Goal: Information Seeking & Learning: Learn about a topic

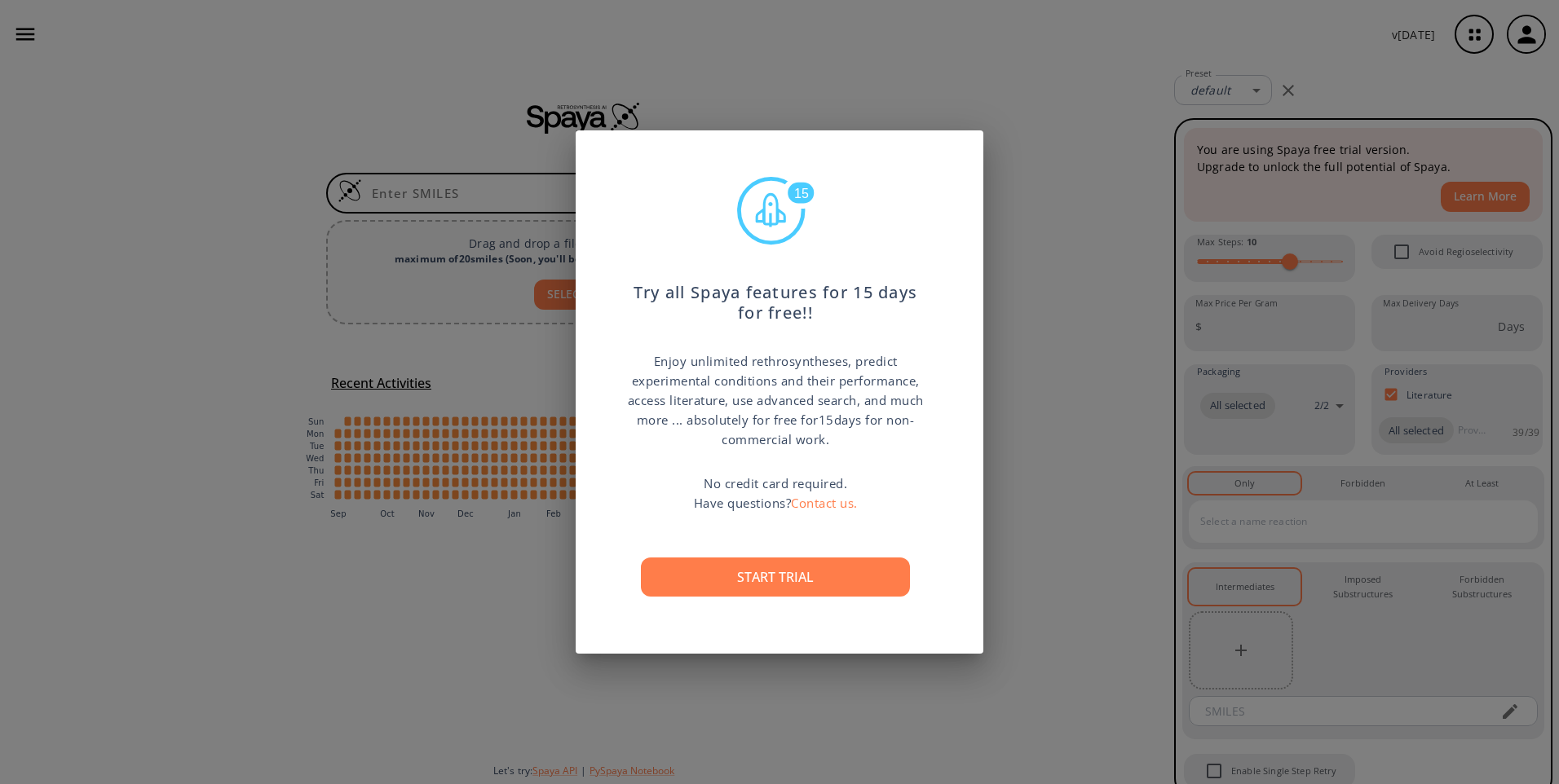
click at [783, 575] on button "Start trial" at bounding box center [775, 577] width 269 height 39
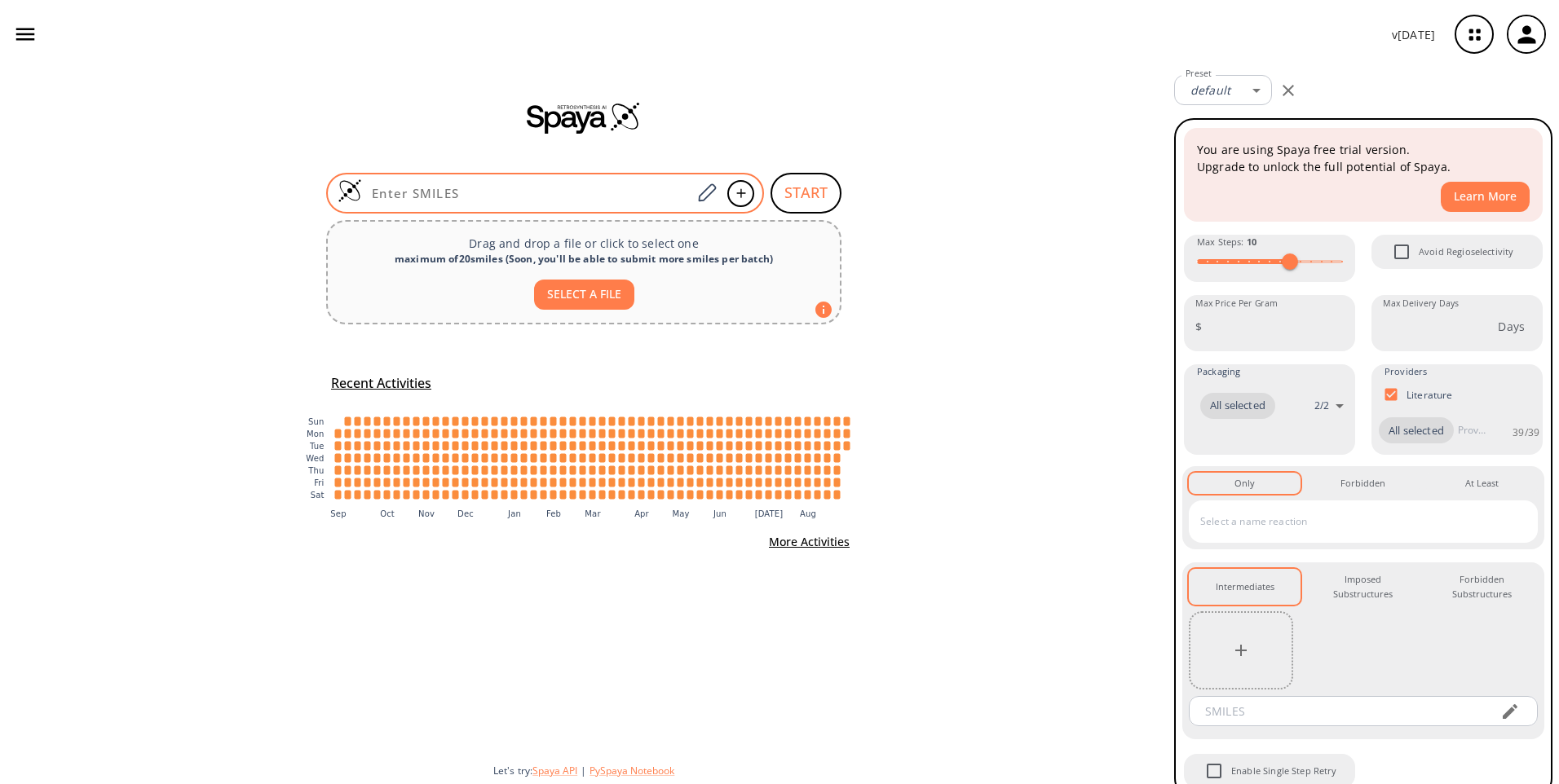
click at [434, 184] on div at bounding box center [546, 193] width 438 height 41
click at [524, 194] on input at bounding box center [527, 194] width 329 height 16
paste input "ClCc1cc(ccc1)OC(F)F"
type input "ClCc1cc(ccc1)OC(F)F"
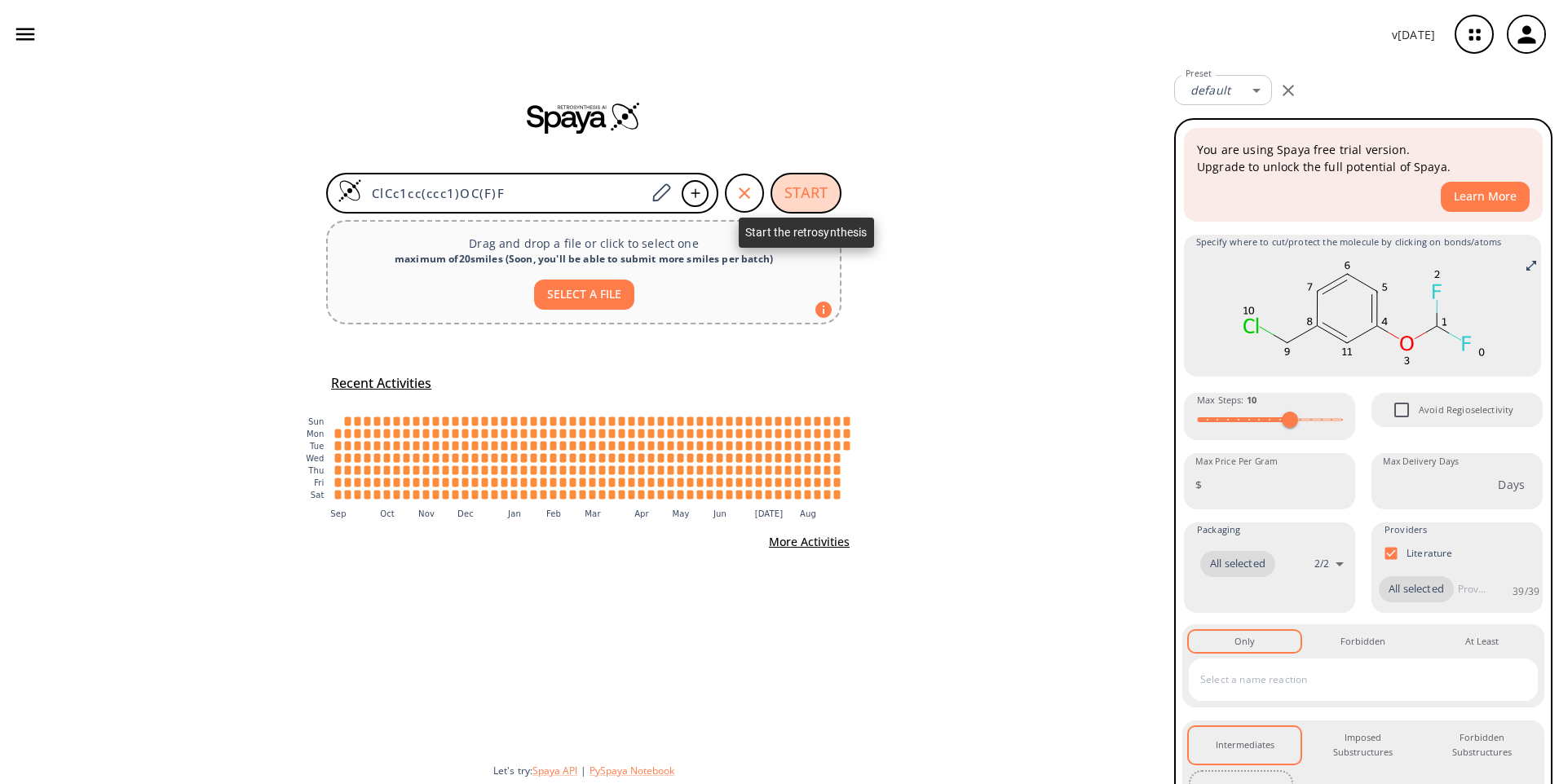
click at [812, 203] on button "START" at bounding box center [806, 193] width 71 height 41
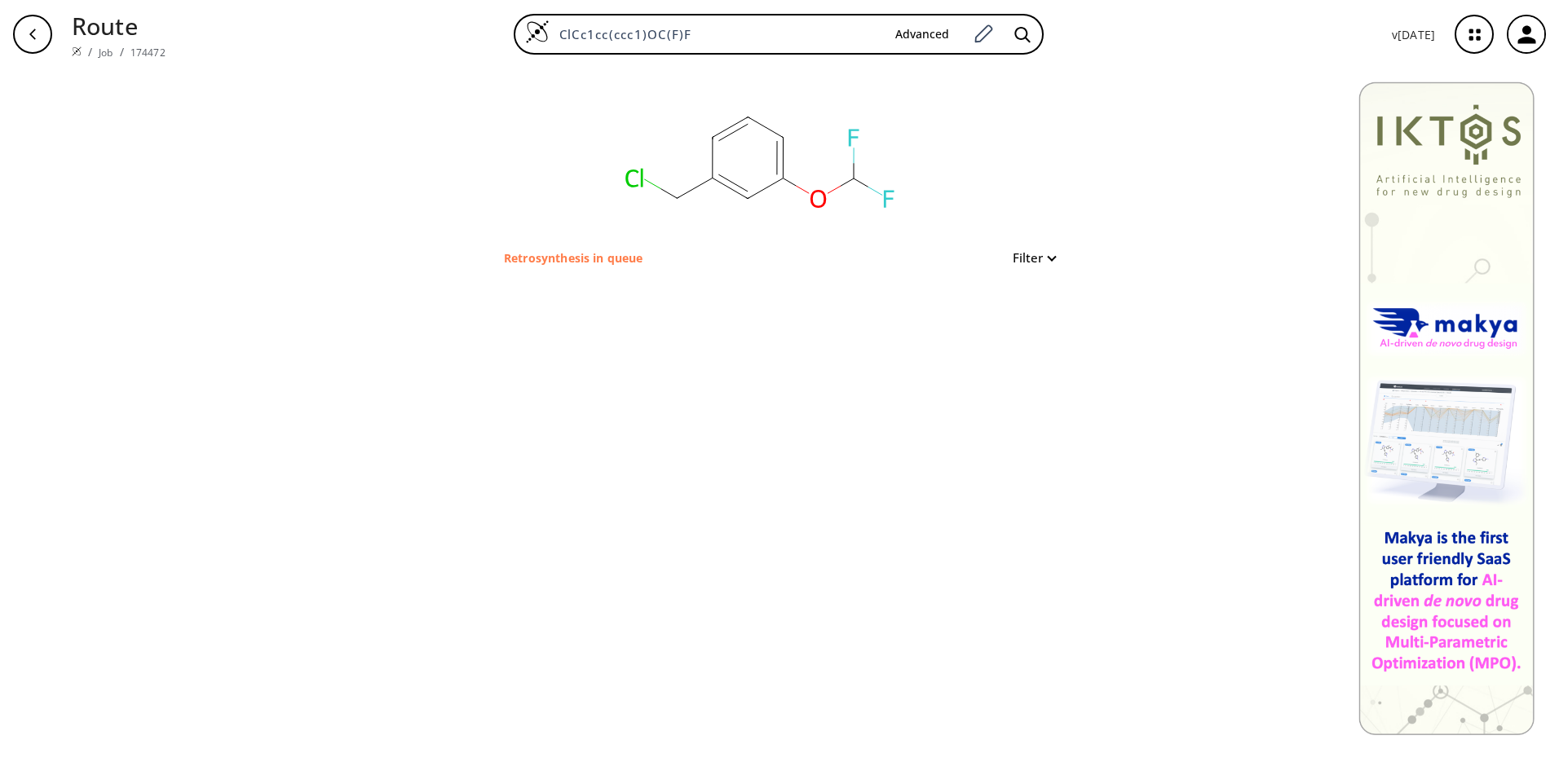
drag, startPoint x: 731, startPoint y: 27, endPoint x: 385, endPoint y: 7, distance: 346.6
click at [432, 17] on div "ClCc1cc(ccc1)OC(F)F Advanced" at bounding box center [778, 33] width 1201 height 41
paste input "C(C)(C)OC(=O)NC1(CCNCC1)C(O)=O"
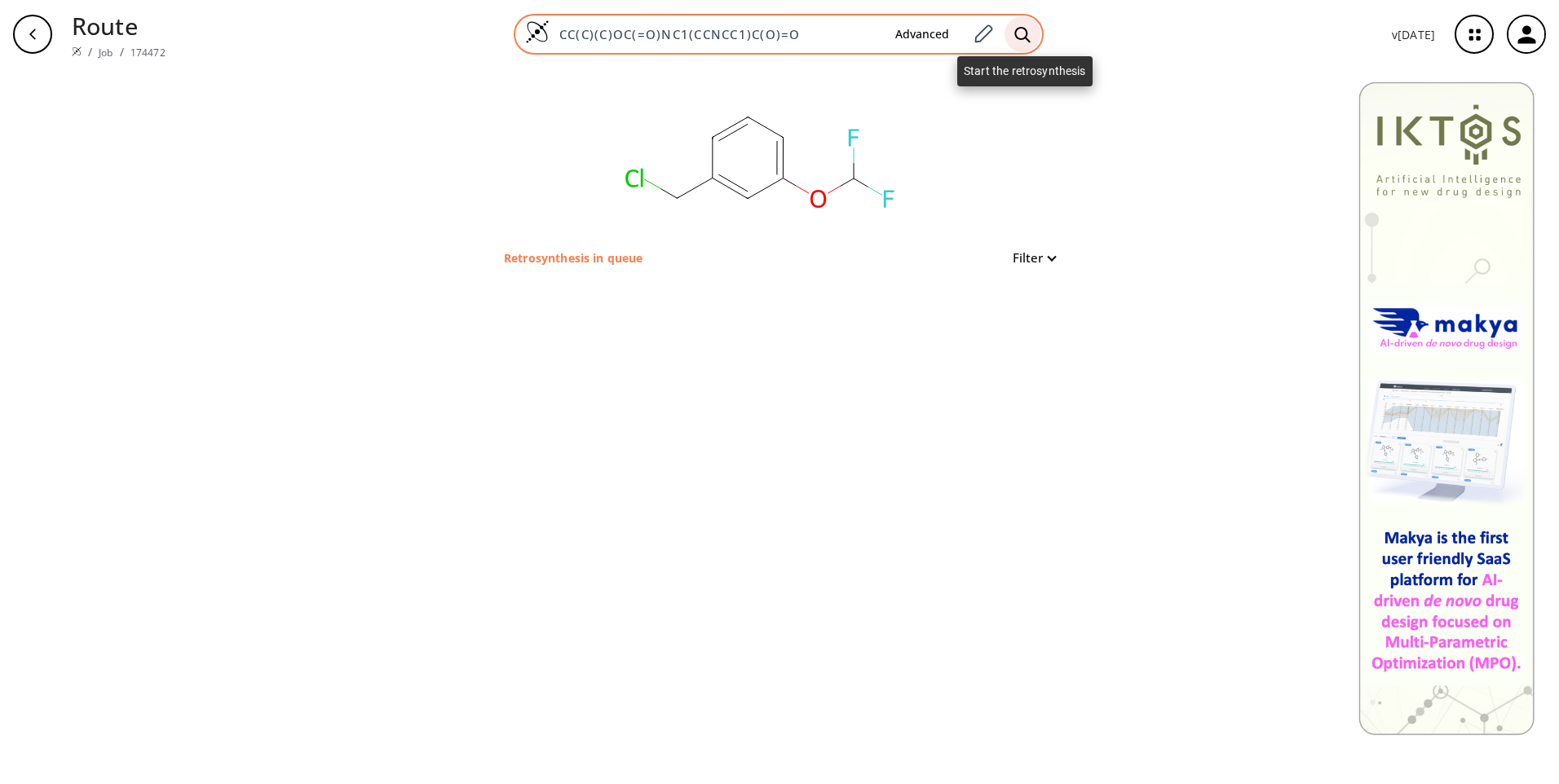
type input "CC(C)(C)OC(=O)NC1(CCNCC1)C(O)=O"
click at [1022, 32] on icon at bounding box center [1022, 34] width 16 height 17
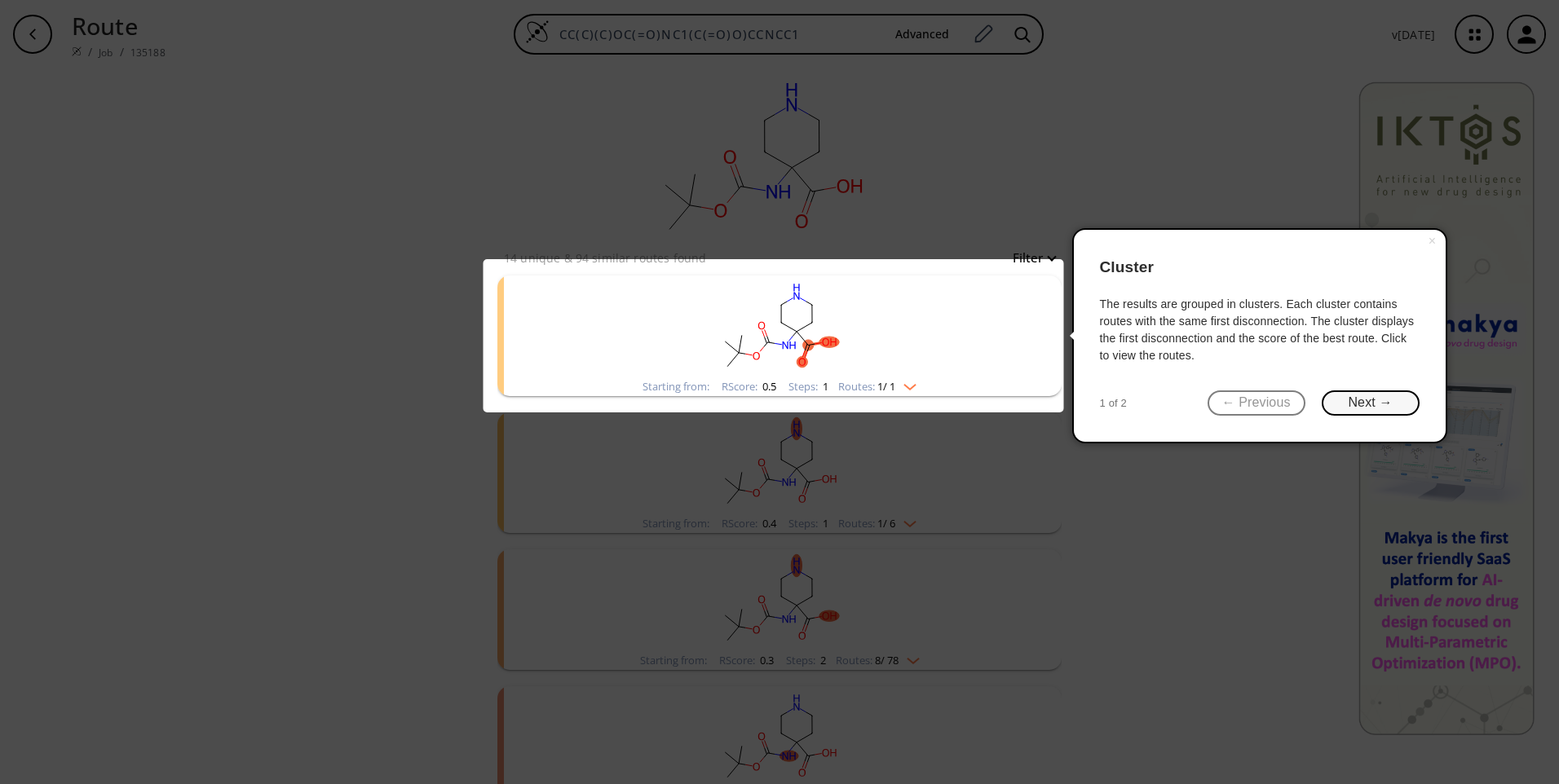
click at [1383, 401] on button "Next →" at bounding box center [1371, 403] width 98 height 25
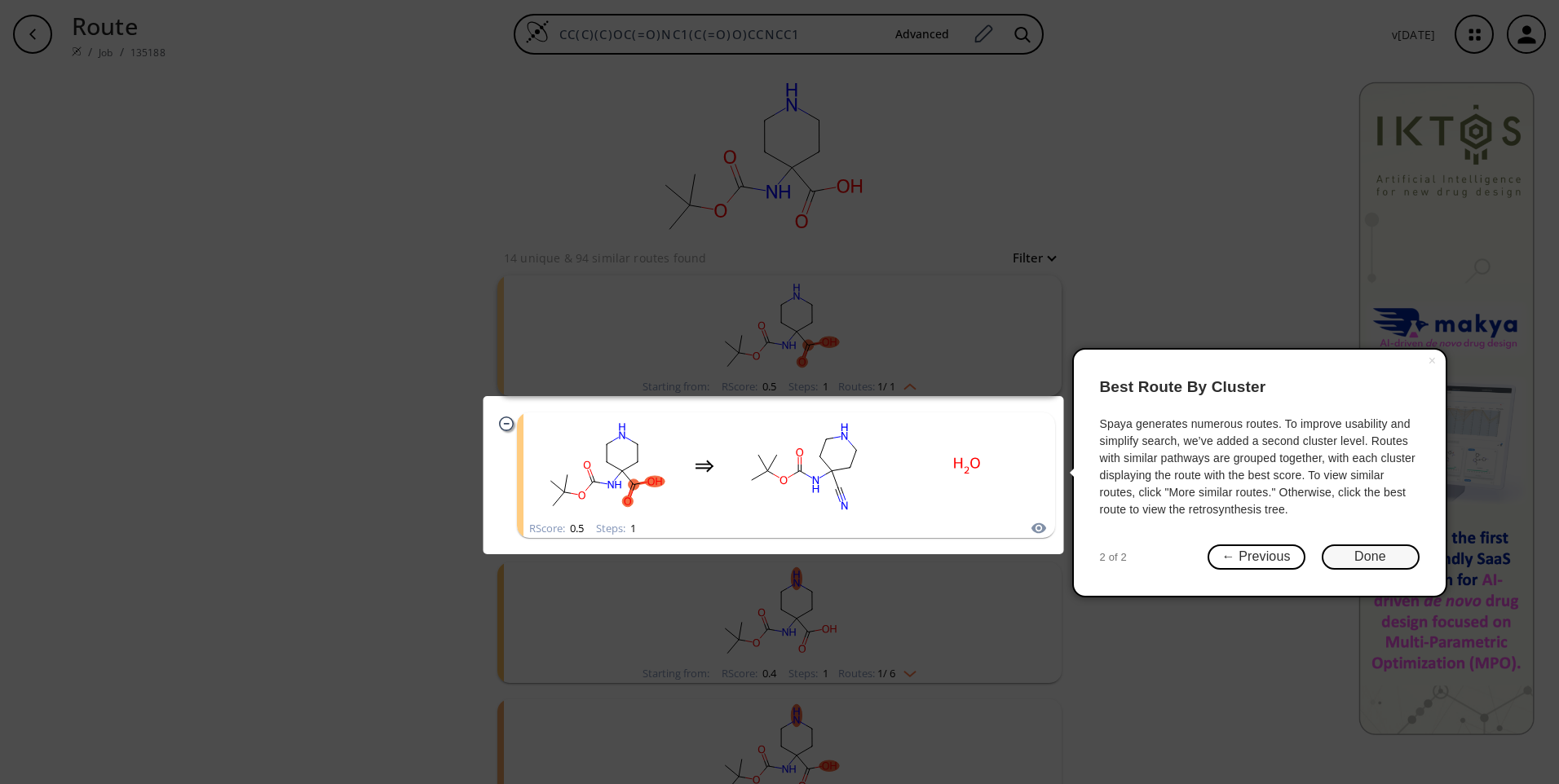
click at [1361, 555] on button "Done" at bounding box center [1371, 557] width 98 height 25
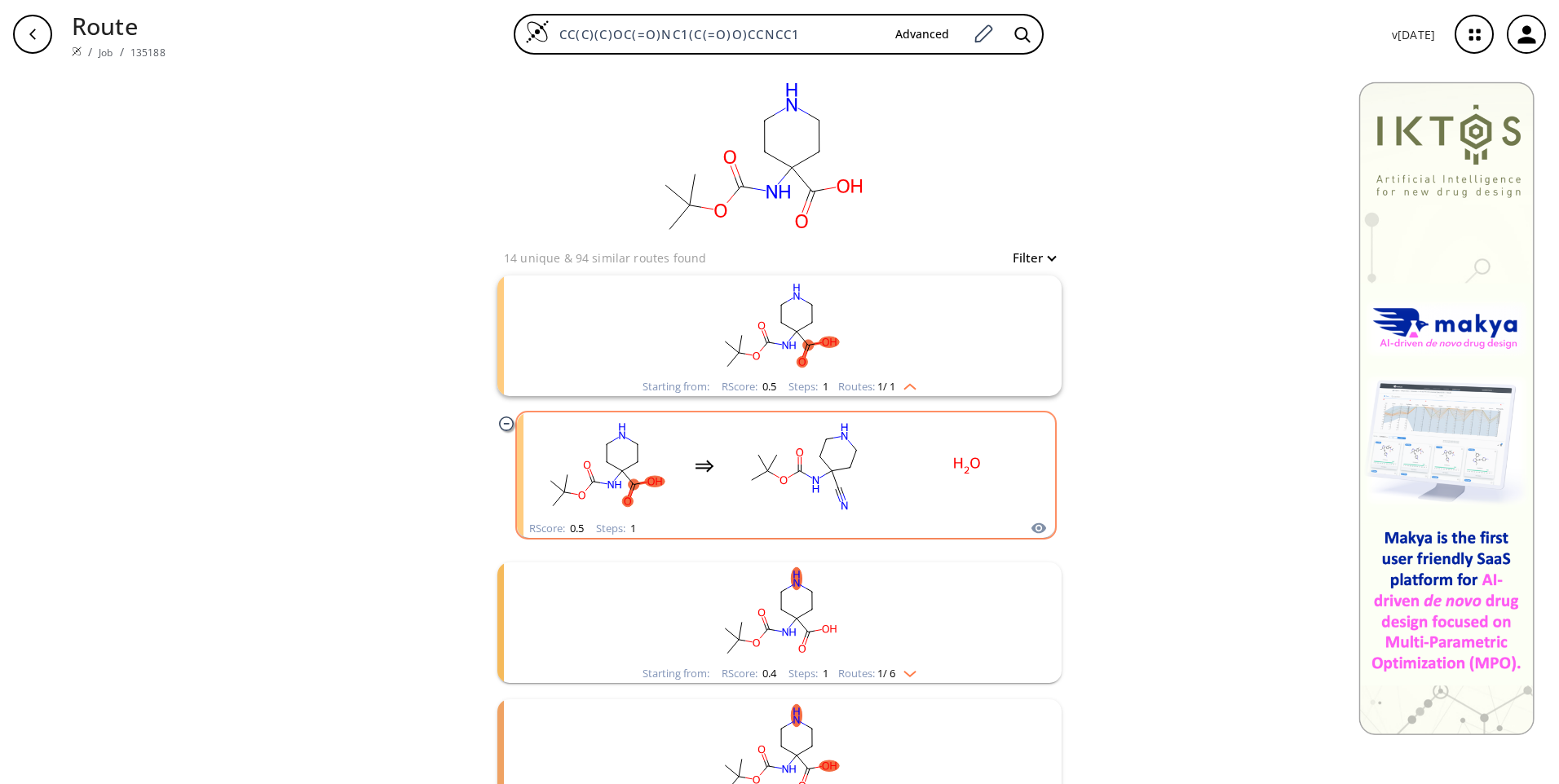
click at [866, 477] on rect "clusters" at bounding box center [804, 466] width 147 height 102
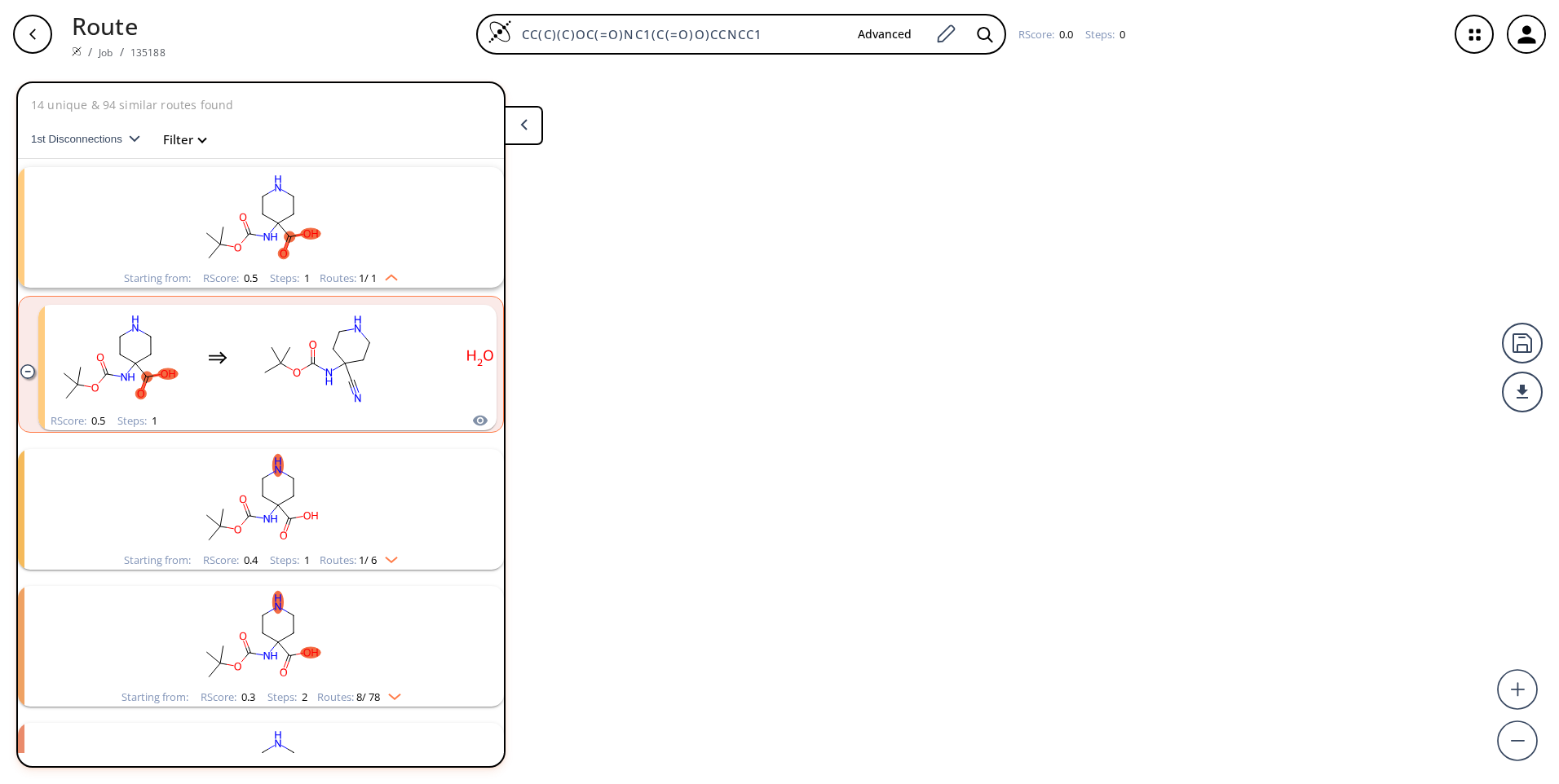
scroll to position [37, 0]
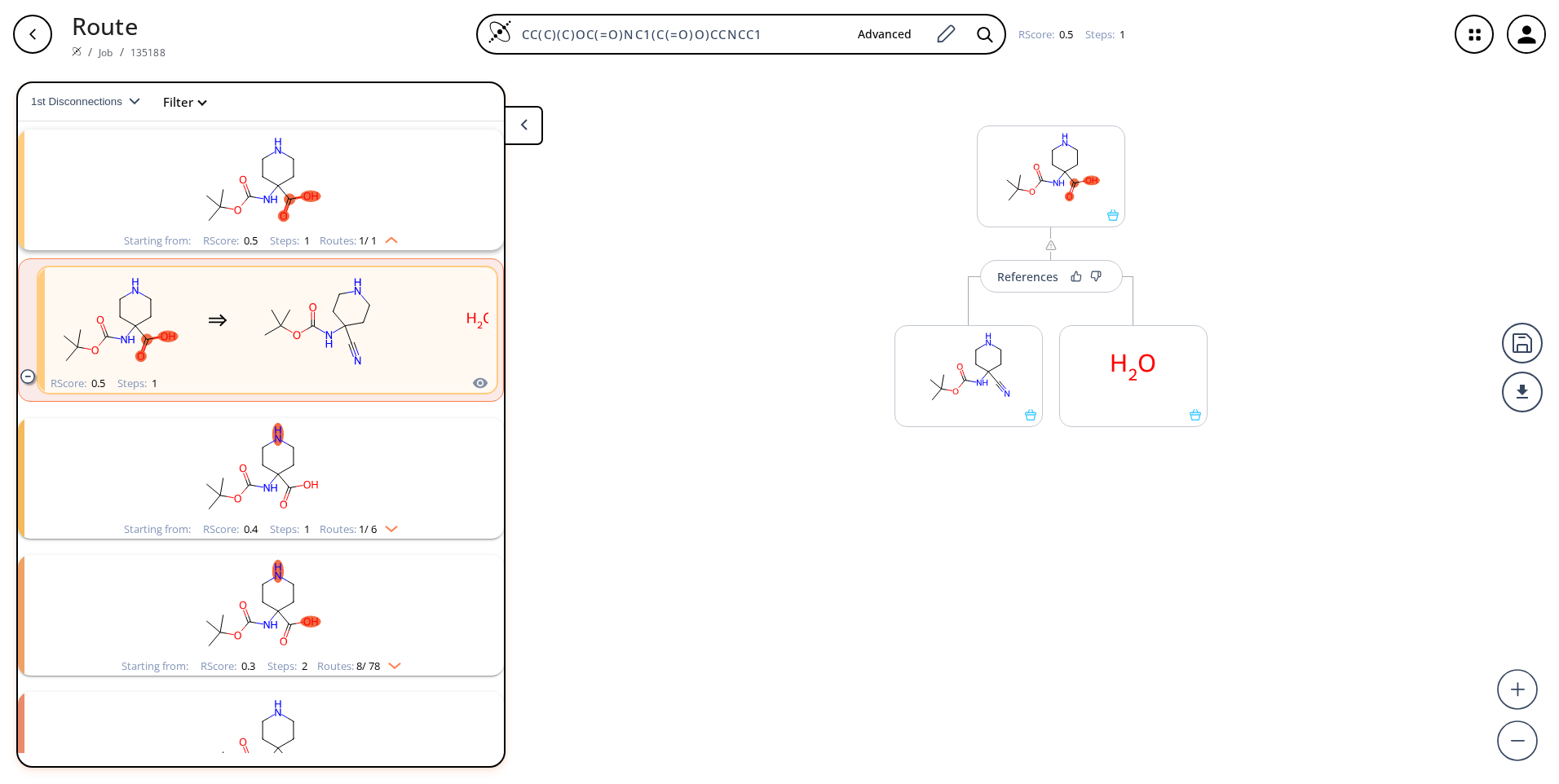
click at [302, 714] on rect "clusters" at bounding box center [261, 742] width 424 height 102
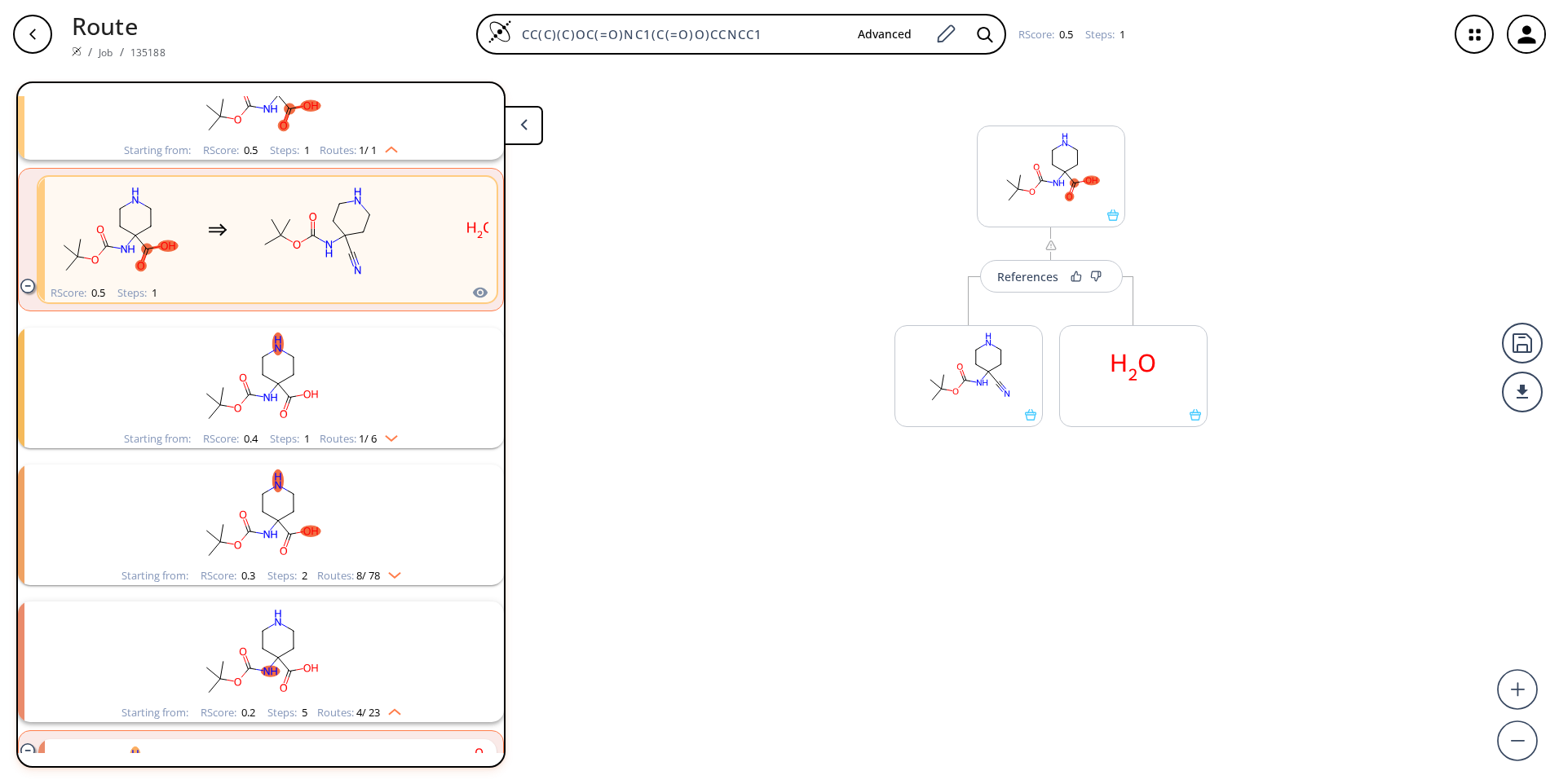
scroll to position [201, 0]
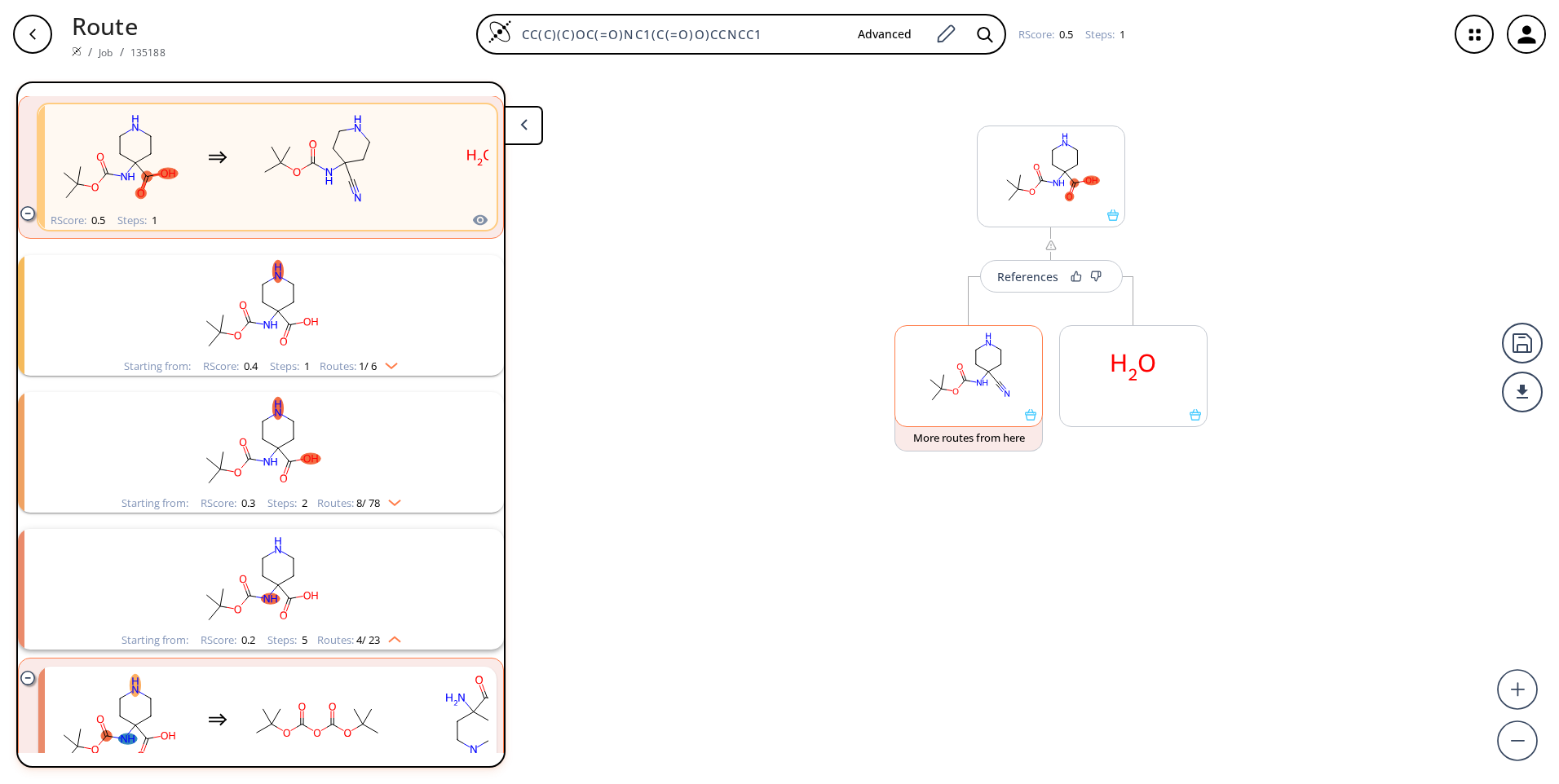
click at [990, 388] on rect at bounding box center [969, 368] width 147 height 83
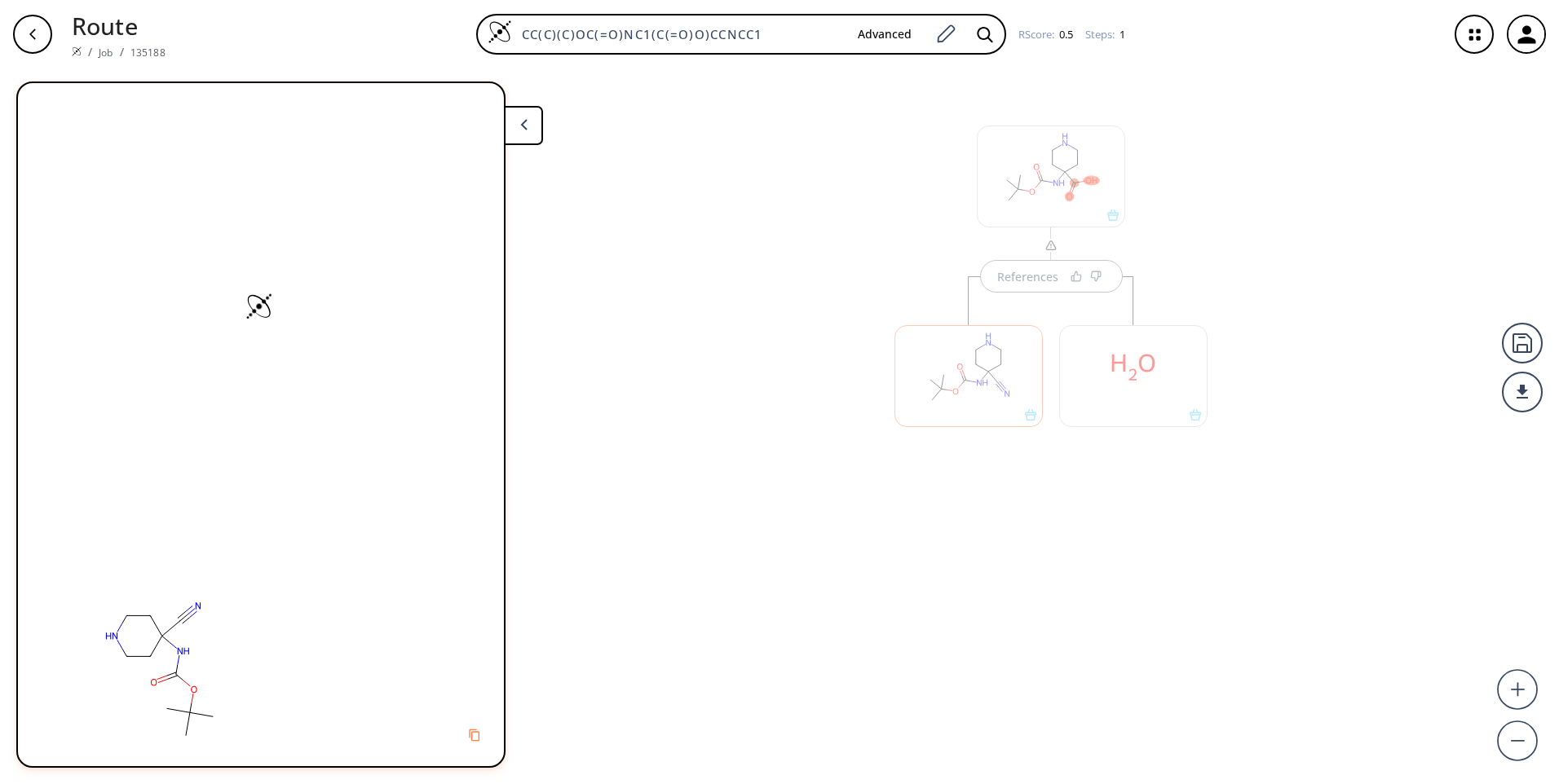
scroll to position [0, 0]
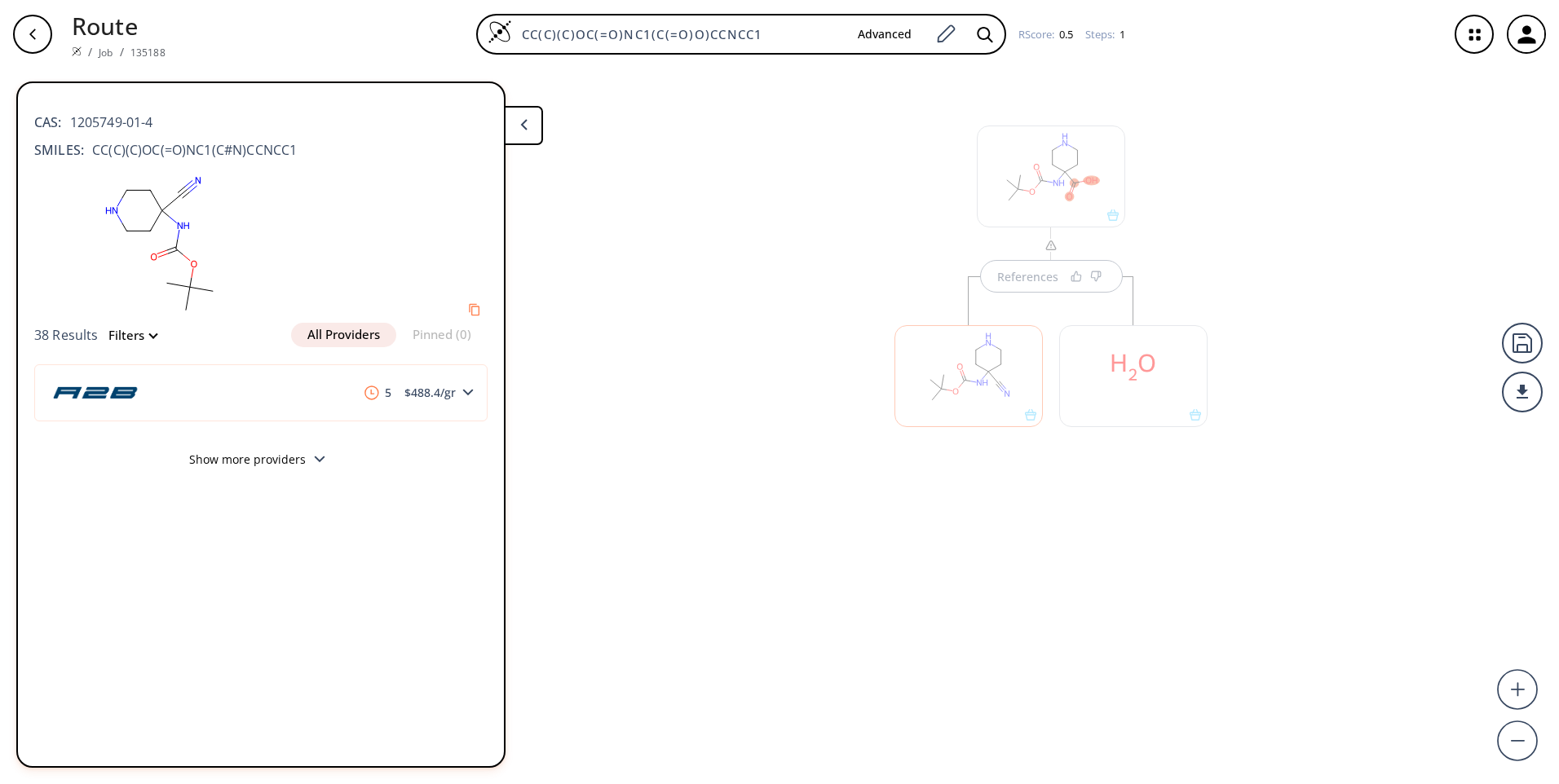
click at [1047, 285] on div at bounding box center [969, 368] width 165 height 184
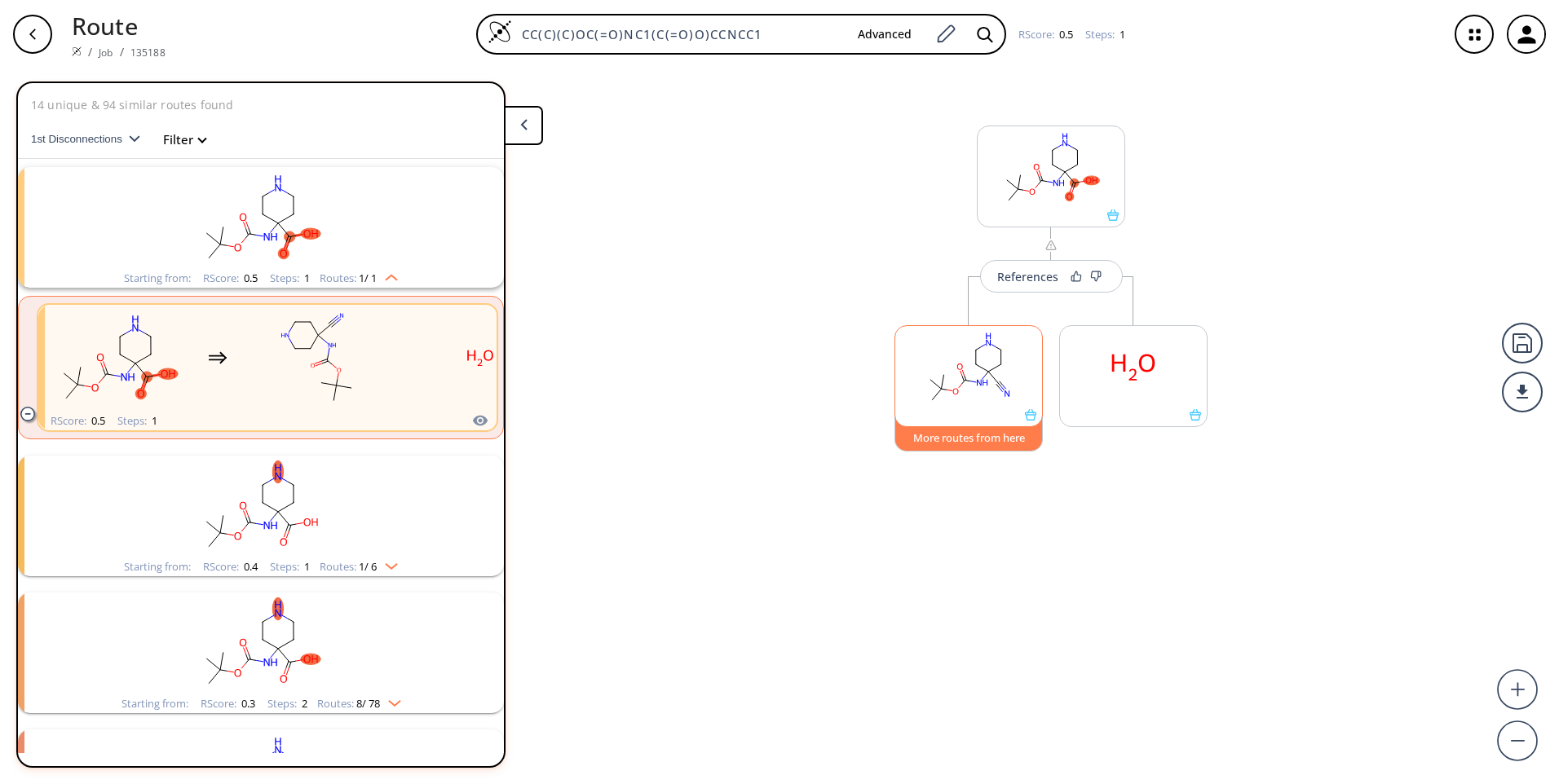
click at [981, 442] on button "More routes from here" at bounding box center [969, 434] width 148 height 35
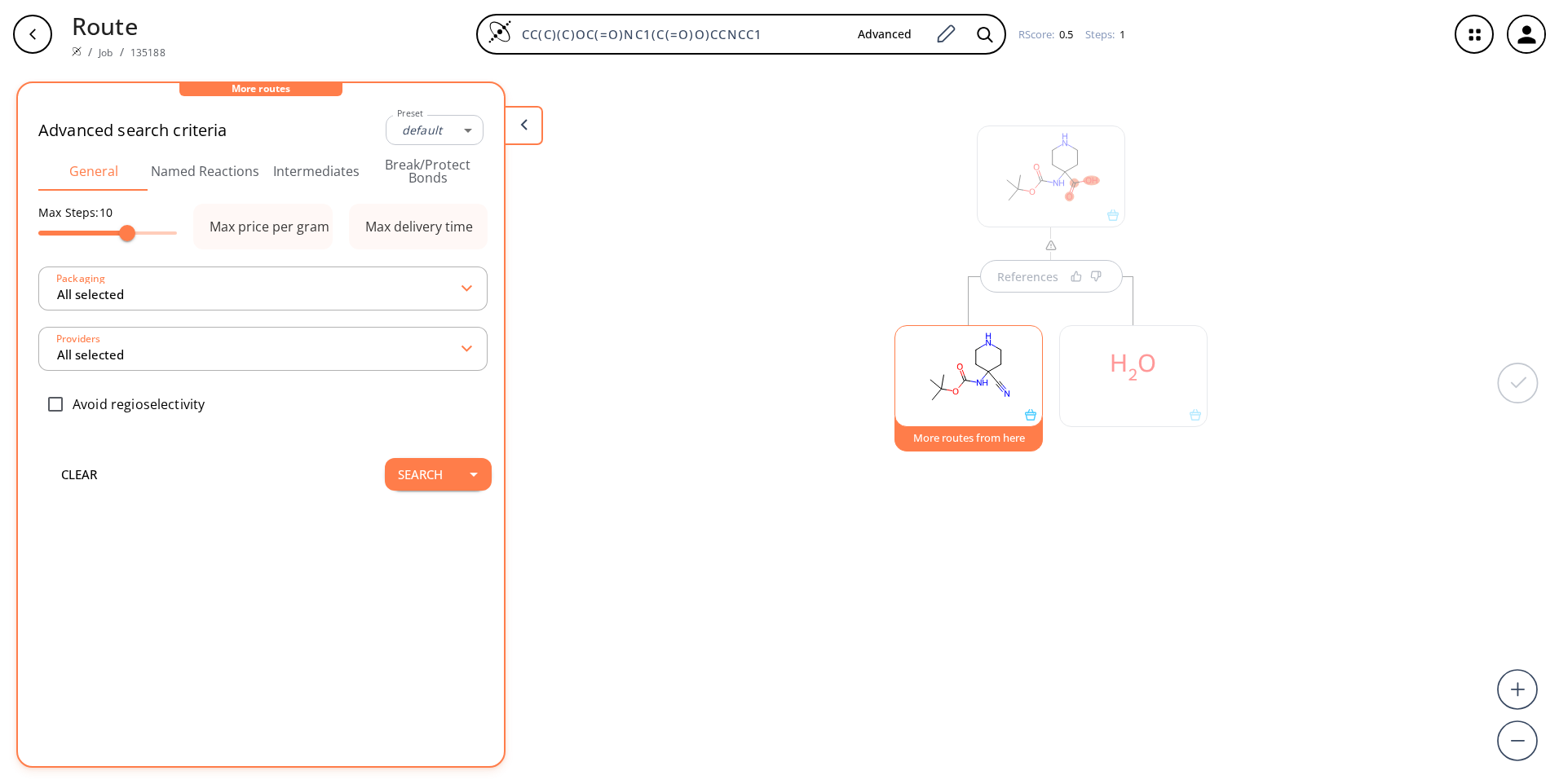
type input "-1"
type input "All selected"
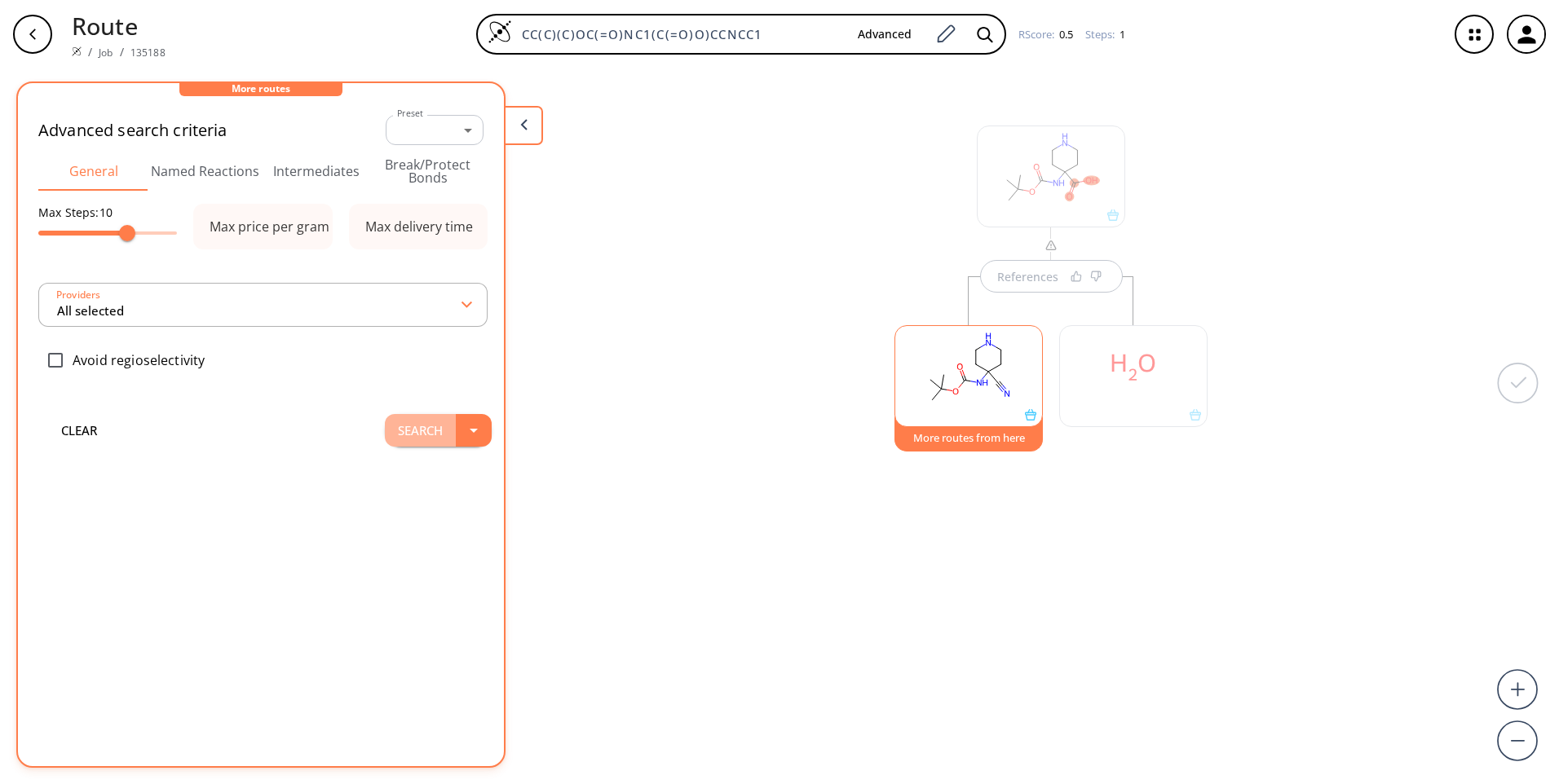
type input "All selected"
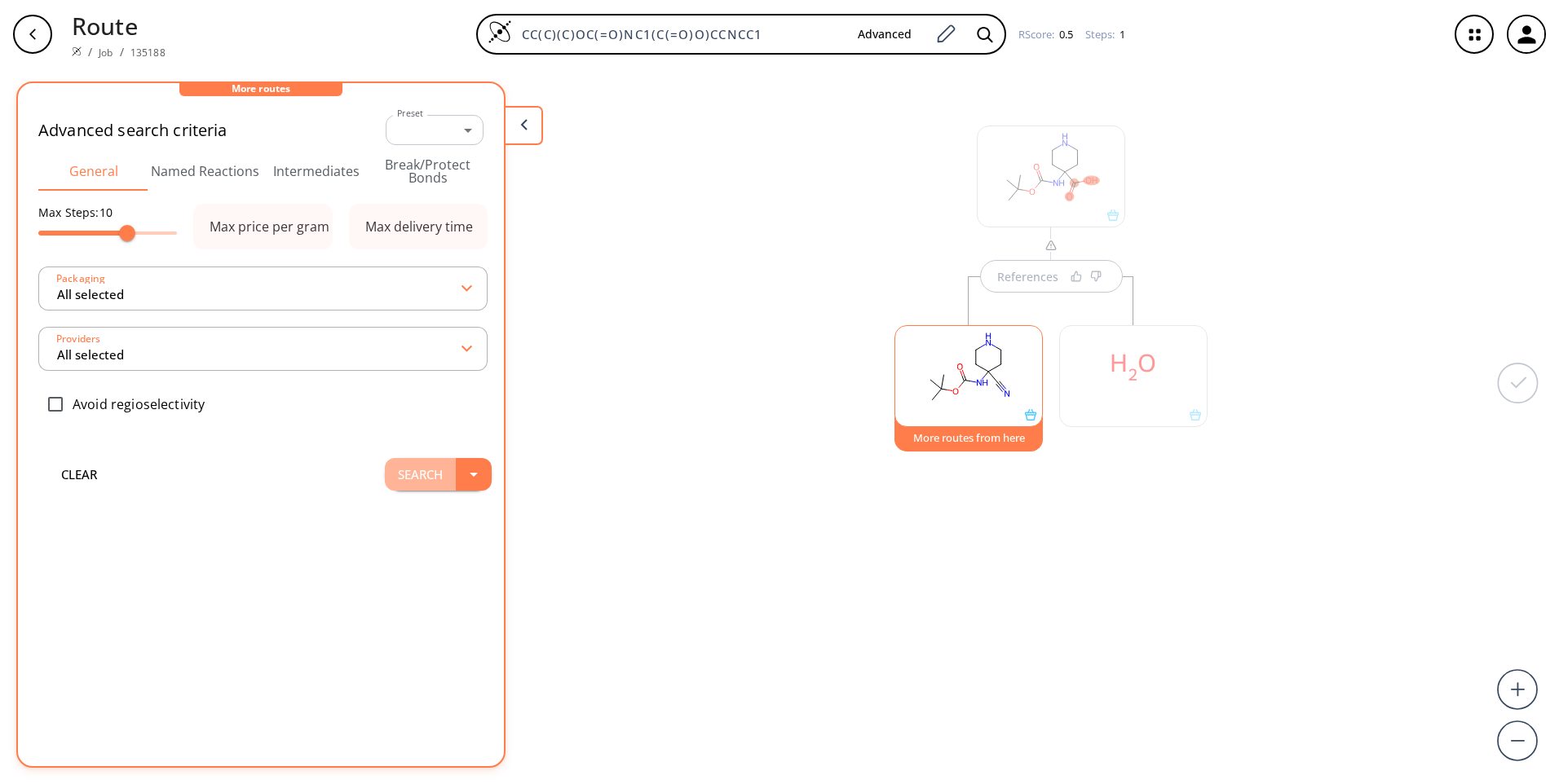
click at [434, 479] on button "Search" at bounding box center [420, 475] width 71 height 33
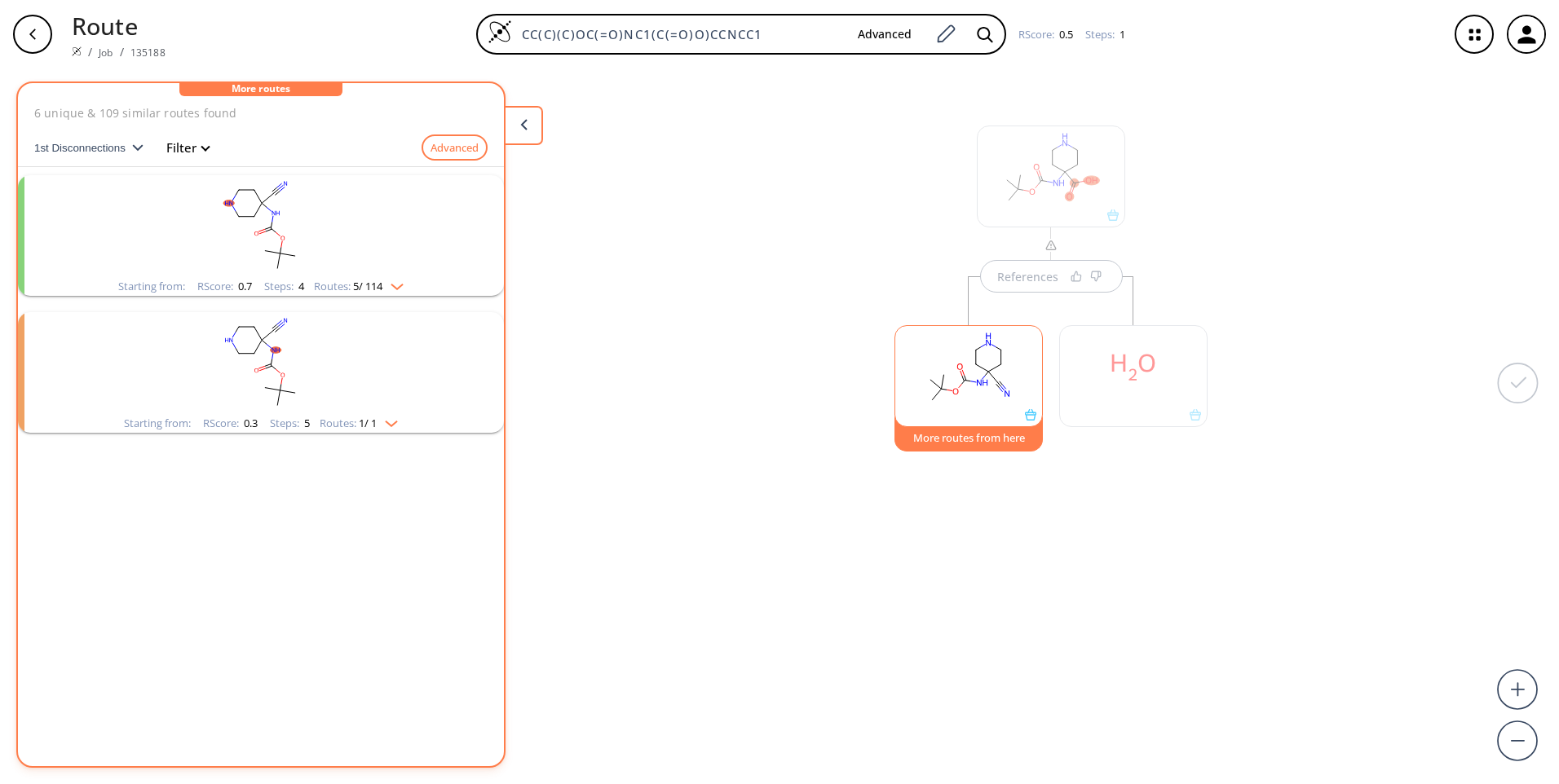
click at [347, 237] on rect "clusters" at bounding box center [261, 226] width 424 height 102
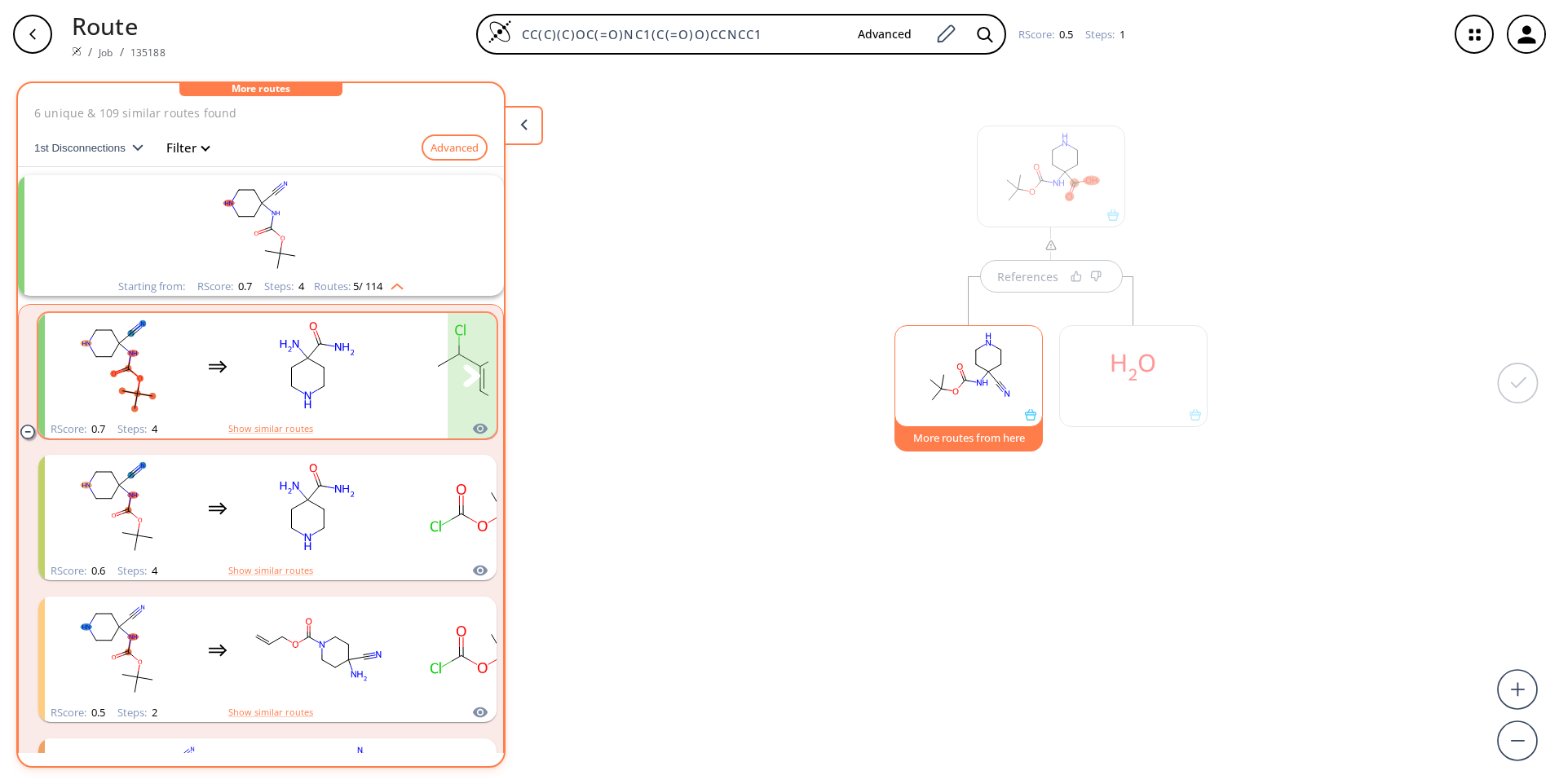
click at [366, 380] on rect "clusters" at bounding box center [318, 366] width 147 height 102
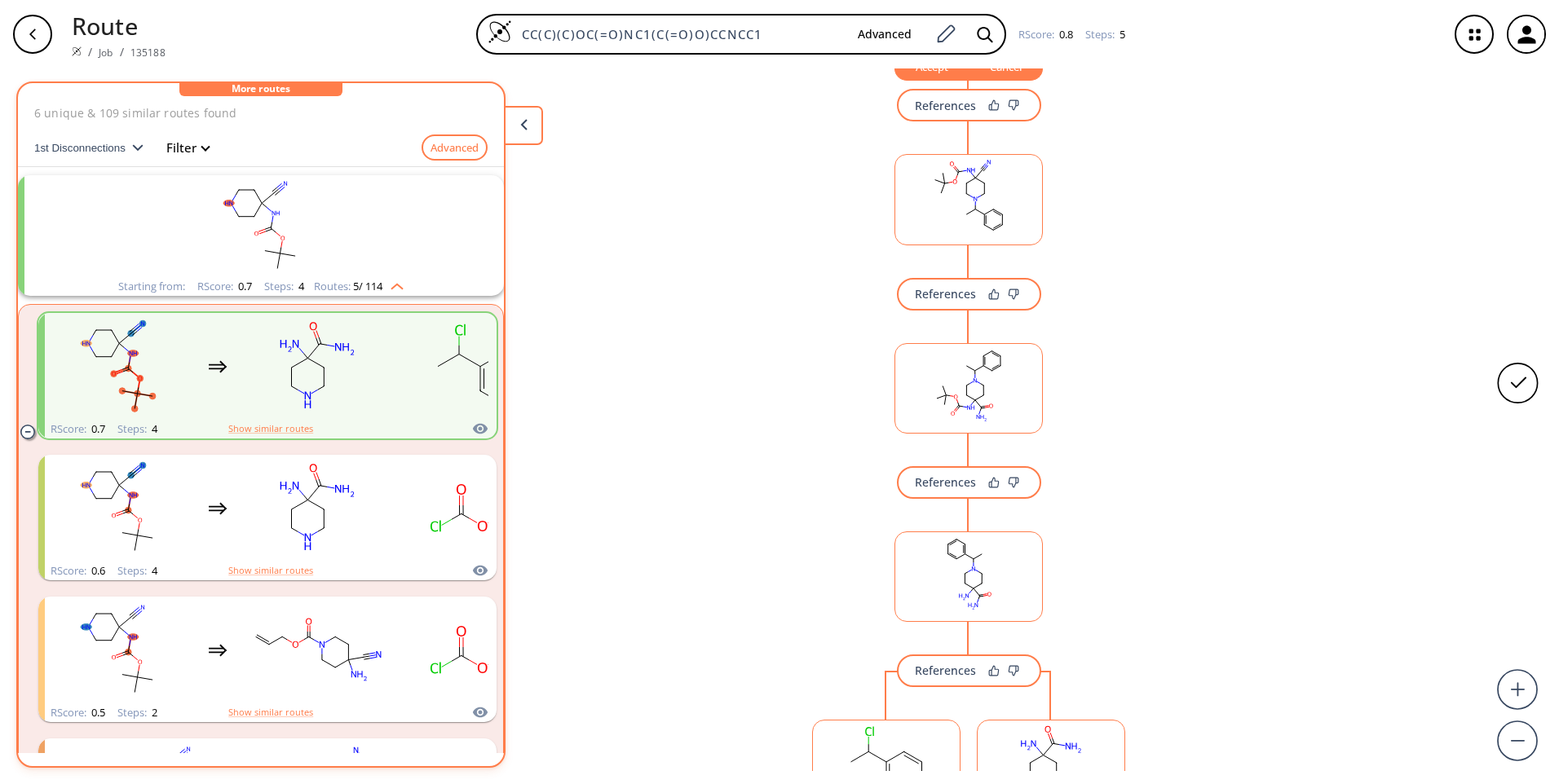
scroll to position [616, 0]
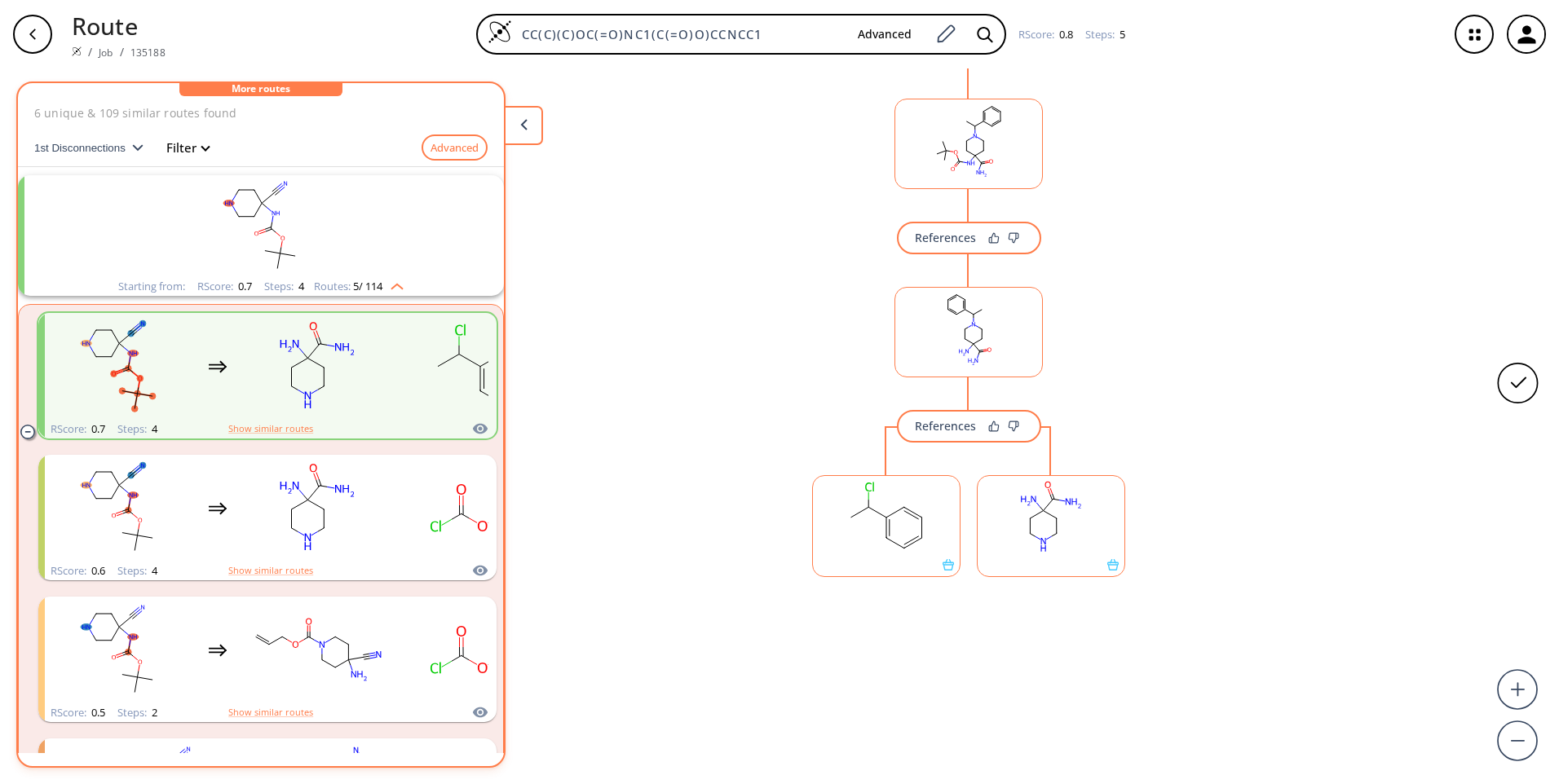
click at [1052, 533] on ellipse at bounding box center [1057, 534] width 9 height 9
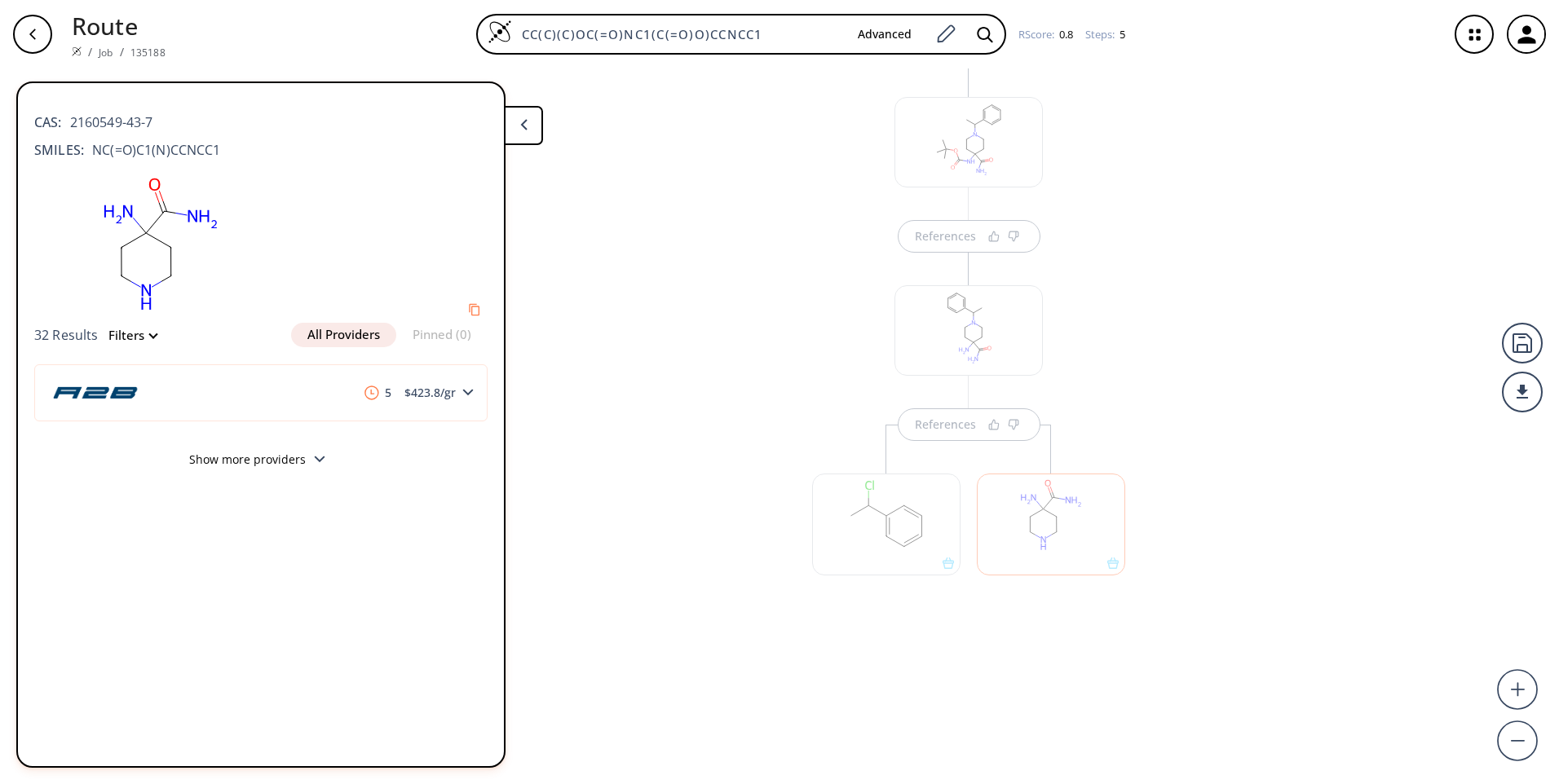
click at [980, 428] on div at bounding box center [1051, 516] width 165 height 184
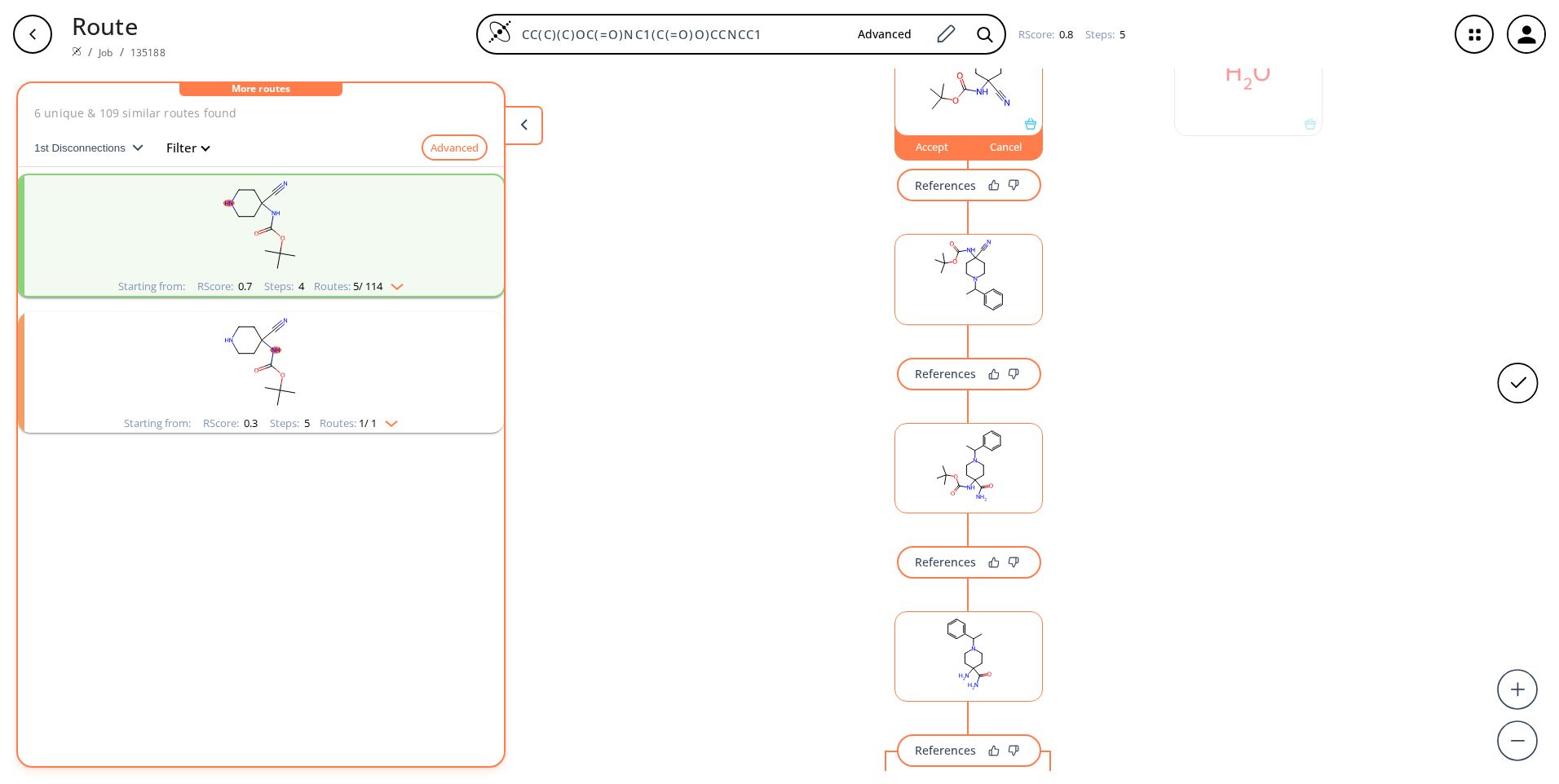
scroll to position [0, 0]
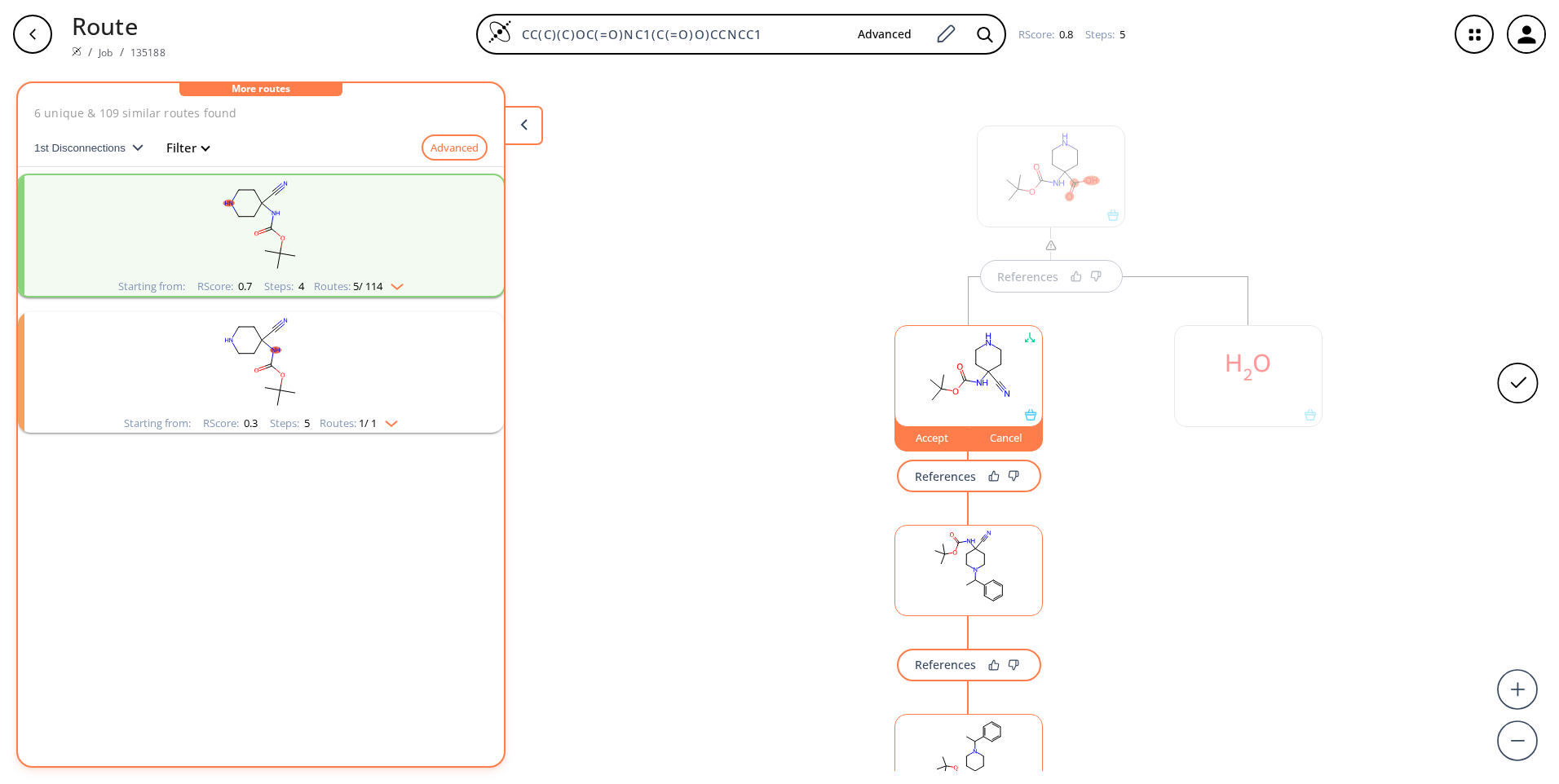
drag, startPoint x: 794, startPoint y: 29, endPoint x: 434, endPoint y: 21, distance: 360.1
click at [434, 21] on div "CC(C)(C)OC(=O)NC1(C(=O)O)CCNCC1 Advanced RScore : 0.8 Steps : 5" at bounding box center [806, 33] width 1257 height 41
paste input "lCc1cc(ccc1)OC(F)F"
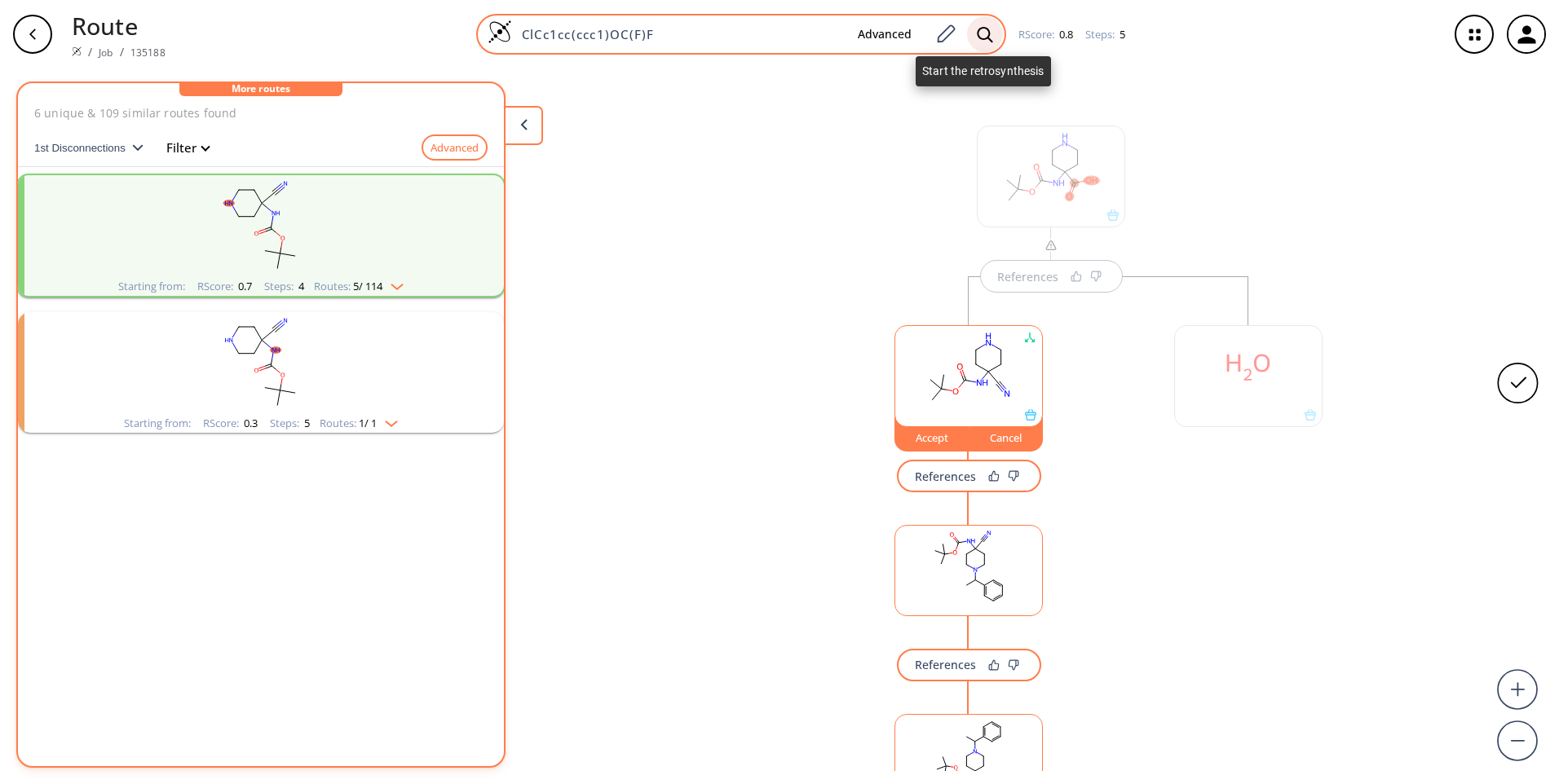
type input "ClCc1cc(ccc1)OC(F)F"
click at [984, 33] on icon at bounding box center [985, 34] width 16 height 17
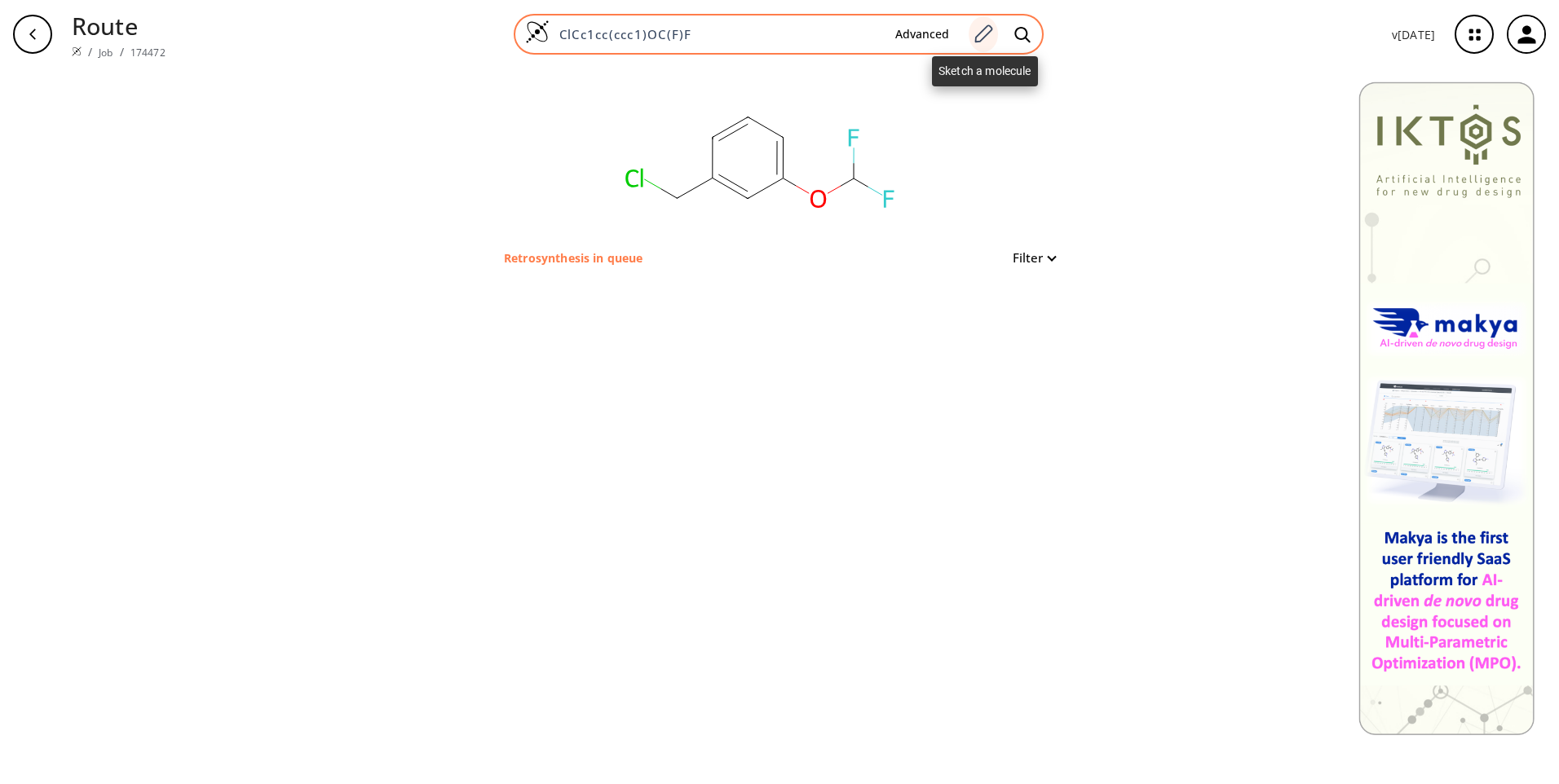
click at [990, 37] on icon at bounding box center [983, 33] width 22 height 21
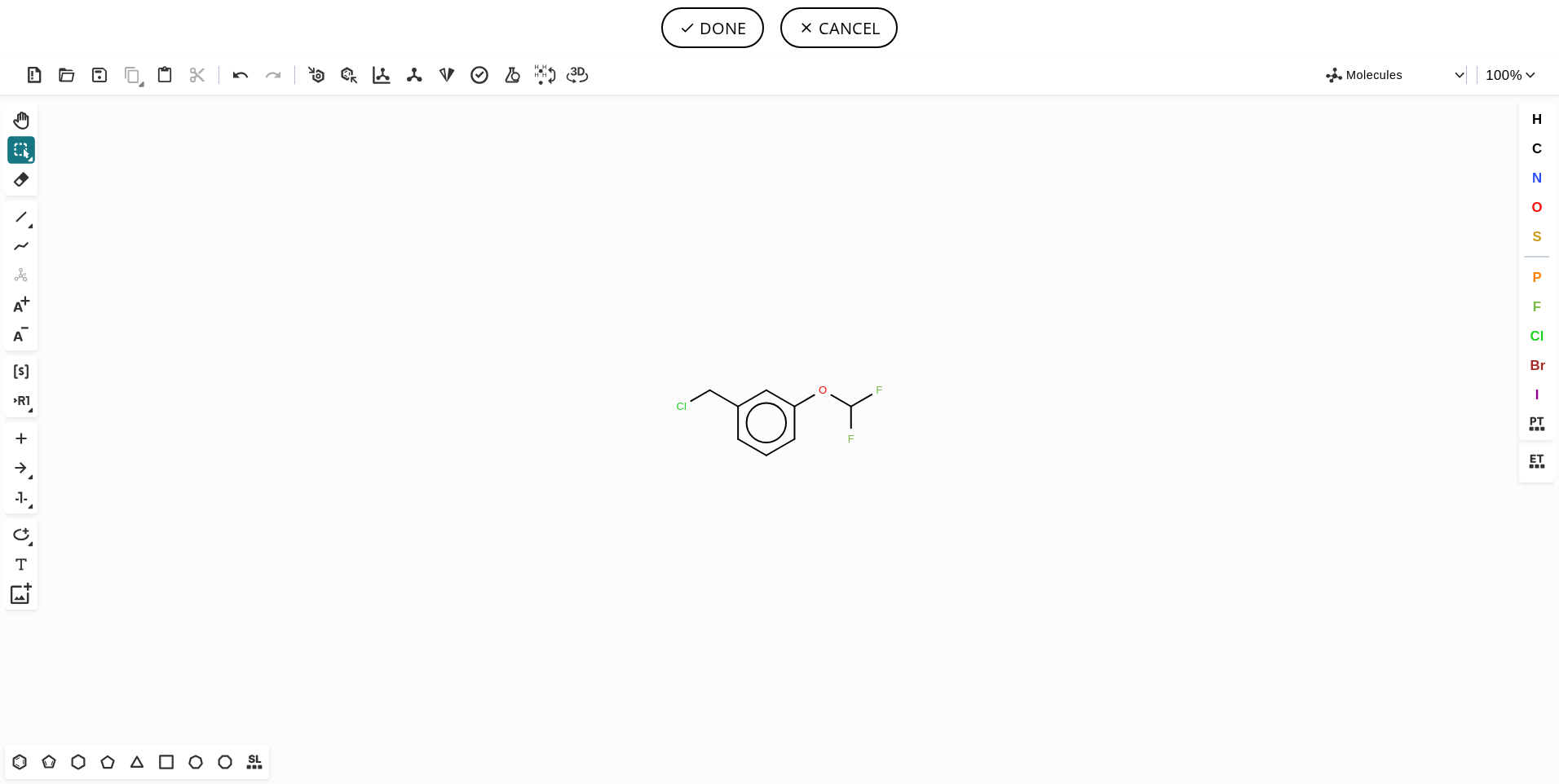
drag, startPoint x: 1541, startPoint y: 153, endPoint x: 1031, endPoint y: 239, distance: 517.2
click at [1515, 159] on div "Created with [PERSON_NAME] 2.3.0 Cl O F F Molecules 100 % Ctrl+Alt+H Shift+Tab …" at bounding box center [779, 420] width 1559 height 729
click at [880, 392] on tspan "F" at bounding box center [879, 391] width 6 height 13
click at [856, 444] on circle at bounding box center [851, 439] width 21 height 21
drag, startPoint x: 1535, startPoint y: 152, endPoint x: 1095, endPoint y: 327, distance: 473.5
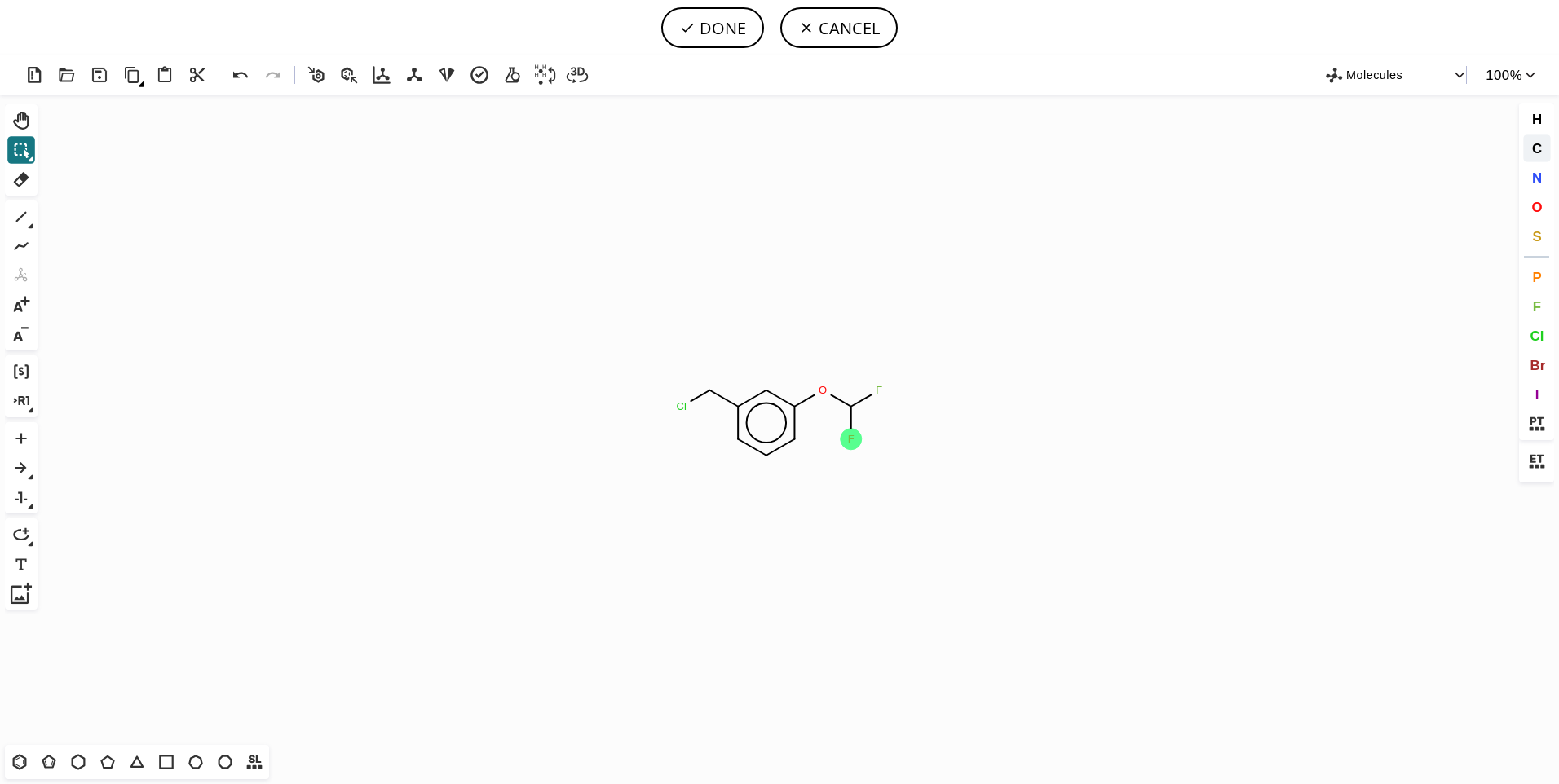
click at [1534, 152] on span "C" at bounding box center [1536, 147] width 10 height 15
click at [879, 389] on tspan "F" at bounding box center [879, 391] width 6 height 13
click at [1532, 142] on span "C" at bounding box center [1536, 147] width 10 height 15
click at [727, 26] on button "DONE" at bounding box center [713, 27] width 103 height 41
type input "ClCc1cccc(OC(C)C)c1"
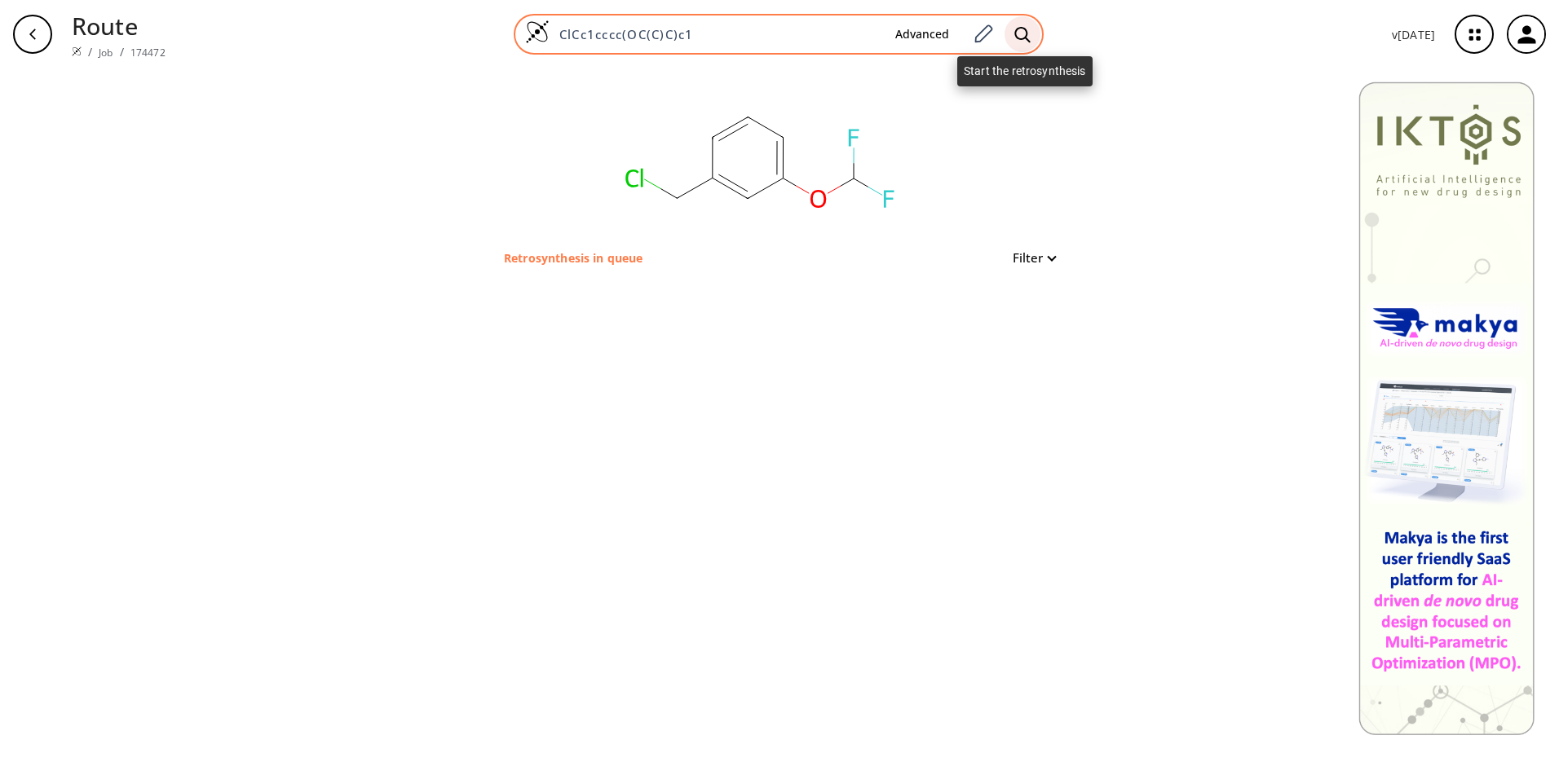
click at [1021, 31] on icon at bounding box center [1022, 34] width 16 height 17
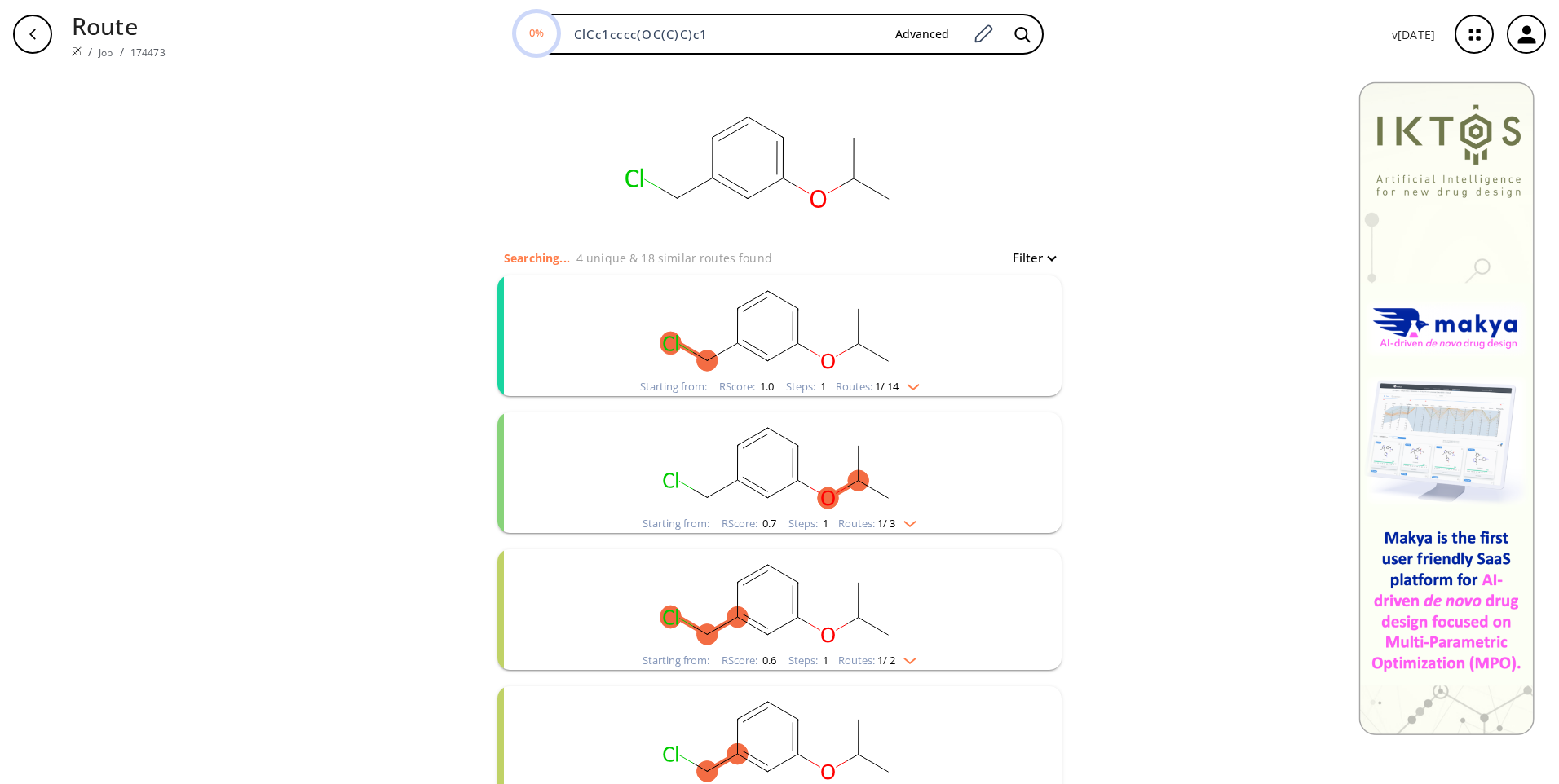
click at [730, 333] on ellipse "clusters" at bounding box center [737, 343] width 21 height 21
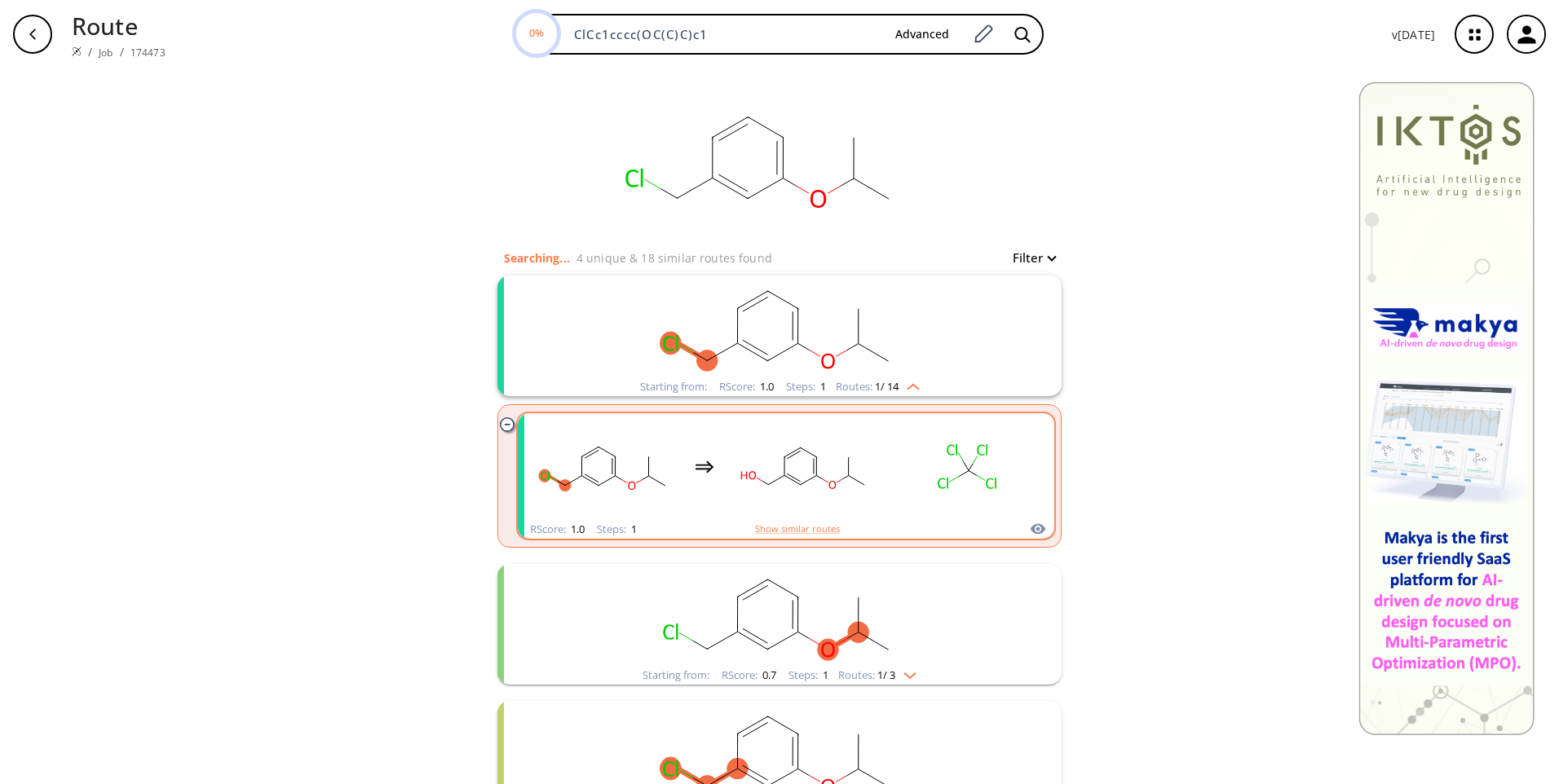
click at [784, 477] on ellipse "clusters" at bounding box center [784, 476] width 12 height 12
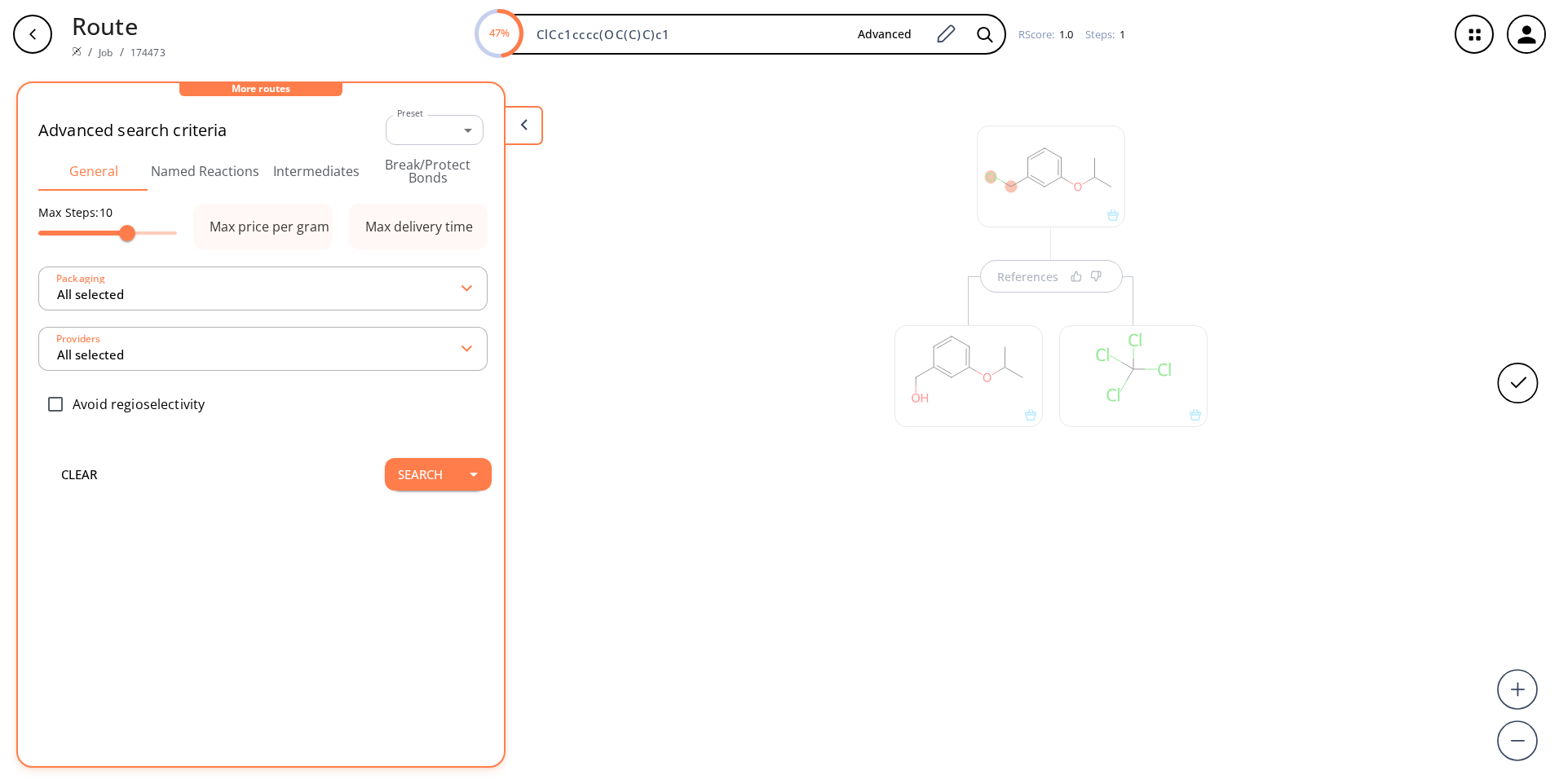
click at [984, 381] on div at bounding box center [969, 376] width 148 height 102
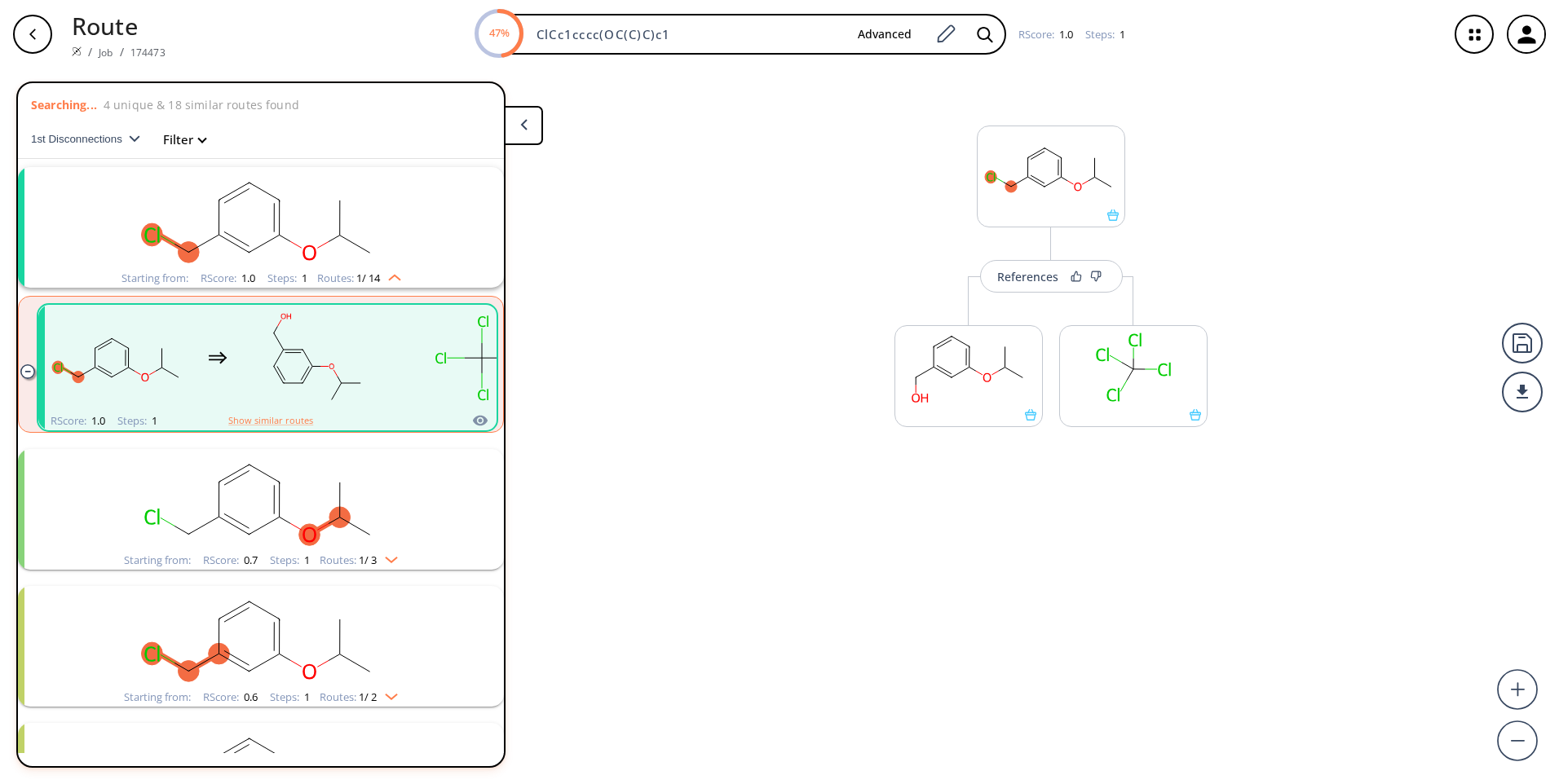
scroll to position [37, 0]
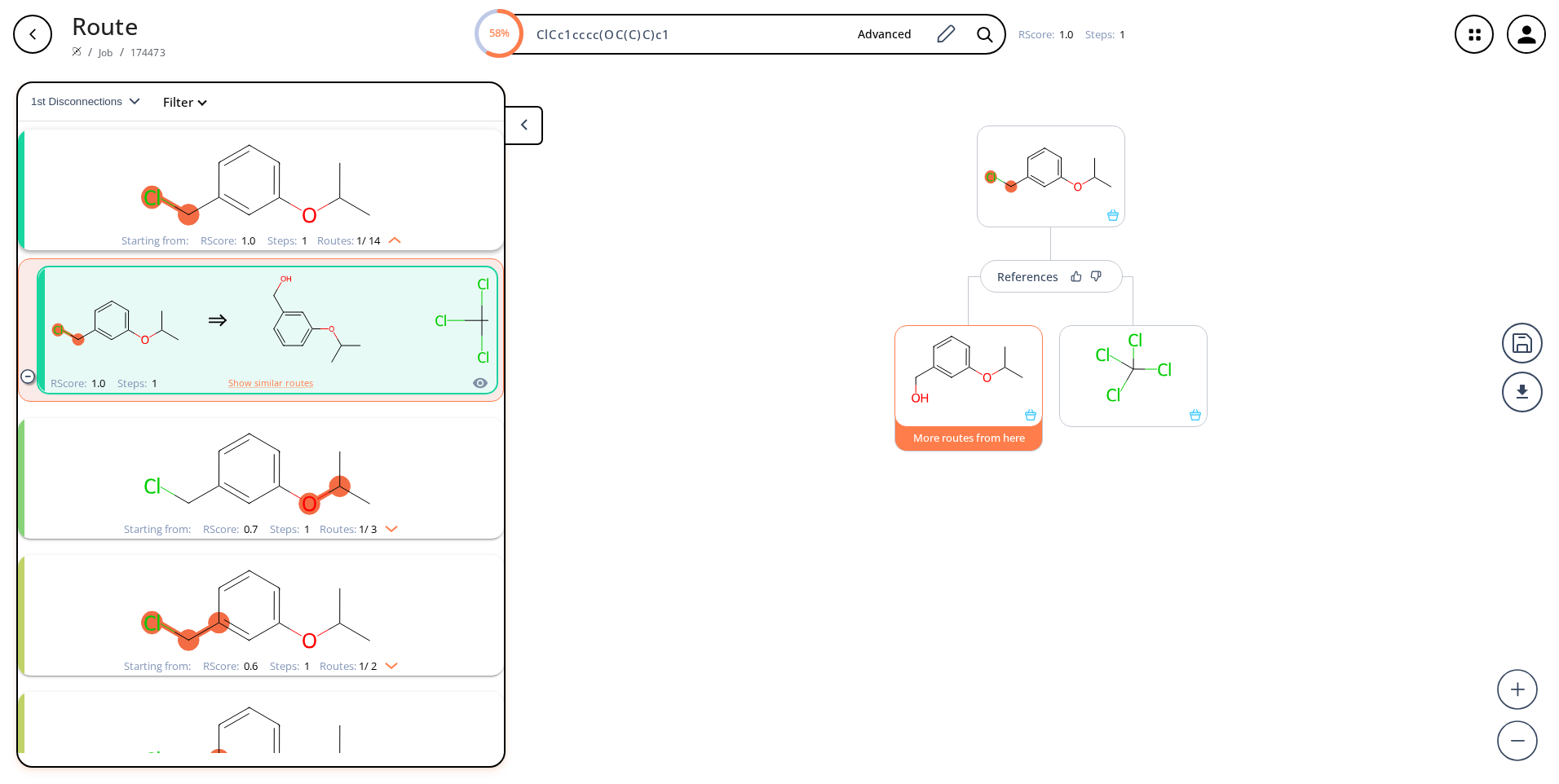
click at [975, 439] on button "More routes from here" at bounding box center [969, 434] width 148 height 35
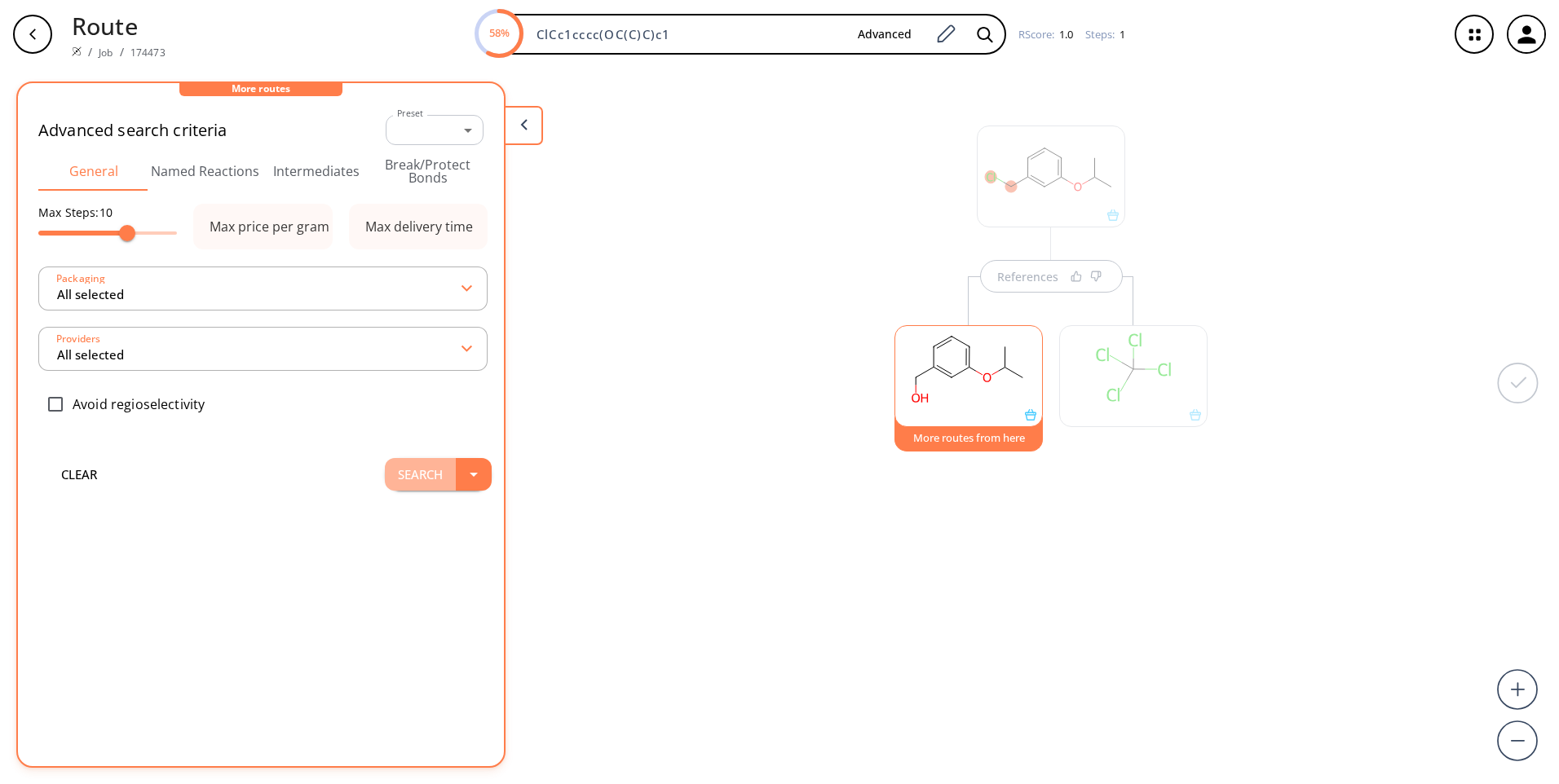
click at [408, 476] on button "Search" at bounding box center [420, 475] width 71 height 33
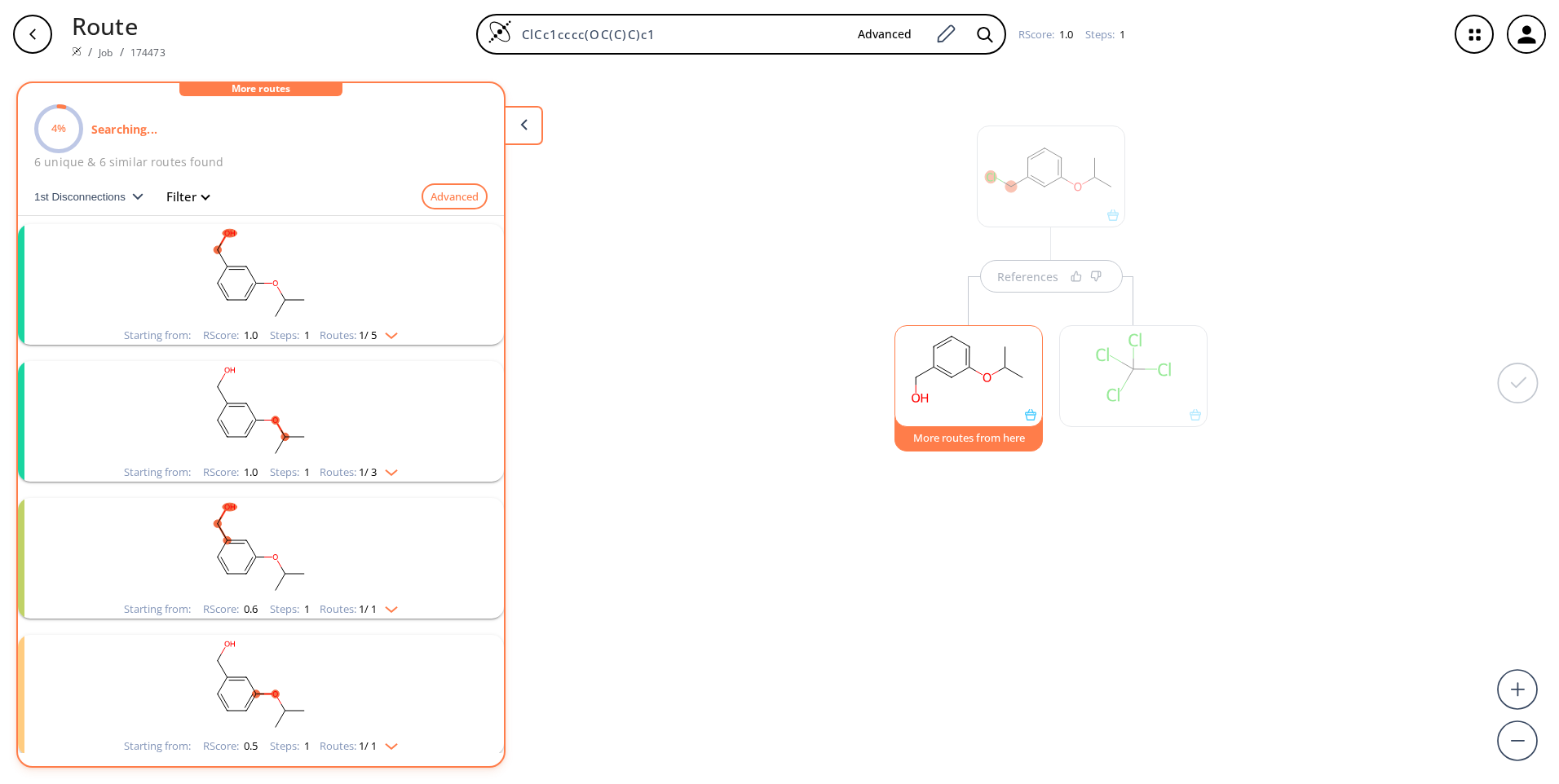
click at [302, 407] on rect "clusters" at bounding box center [261, 411] width 424 height 102
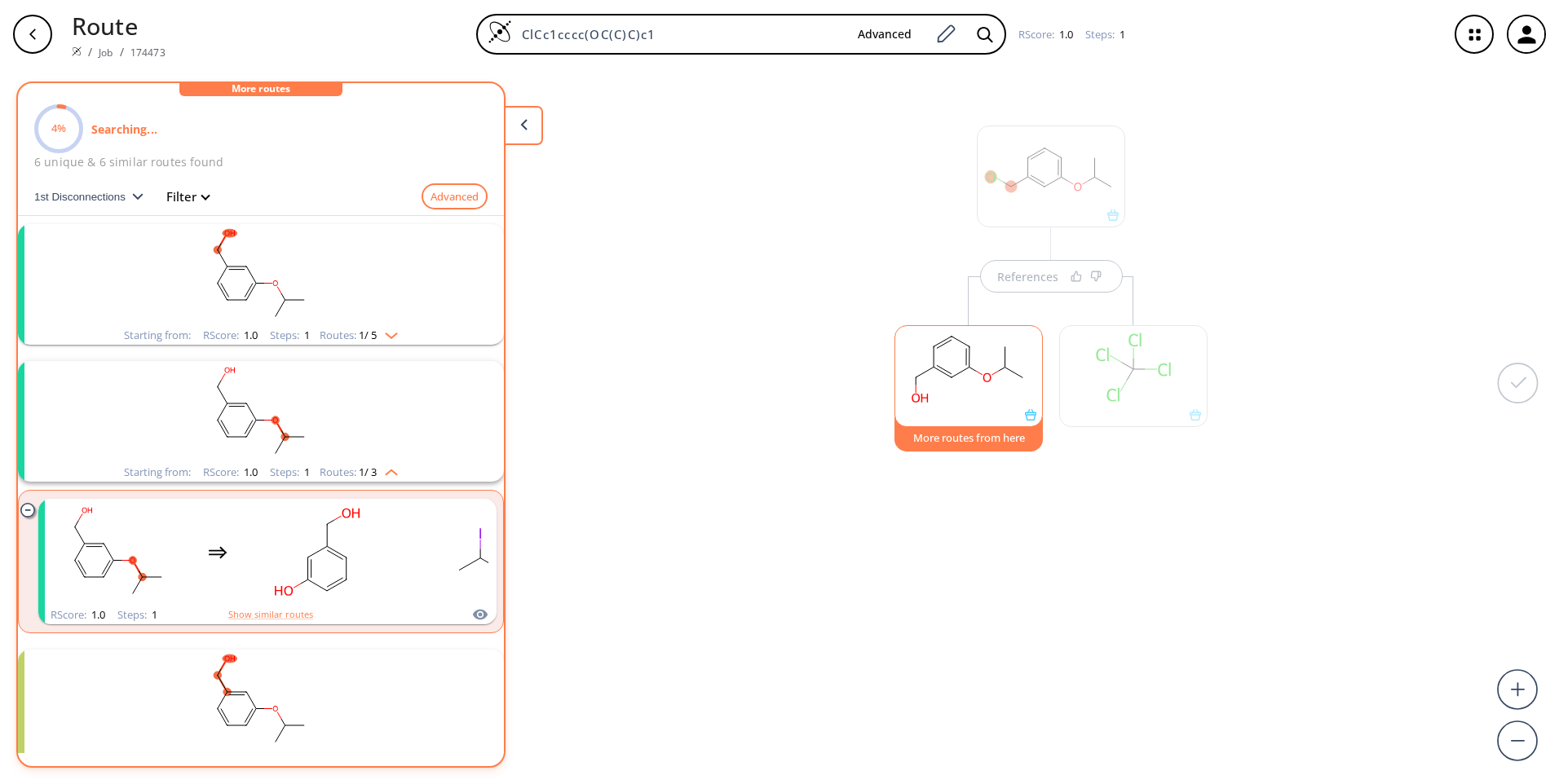
click at [318, 670] on rect "clusters" at bounding box center [261, 700] width 424 height 102
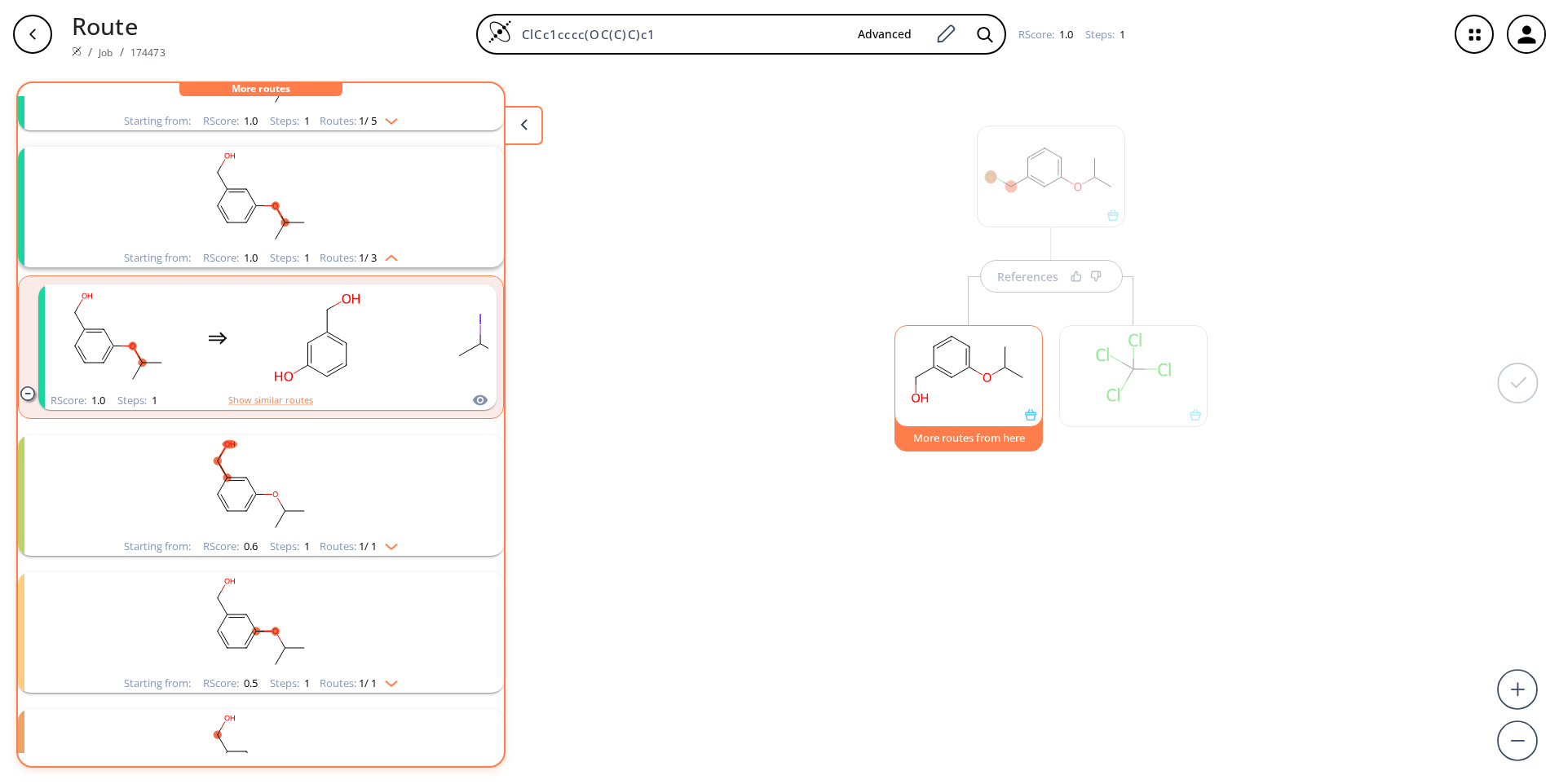
scroll to position [244, 0]
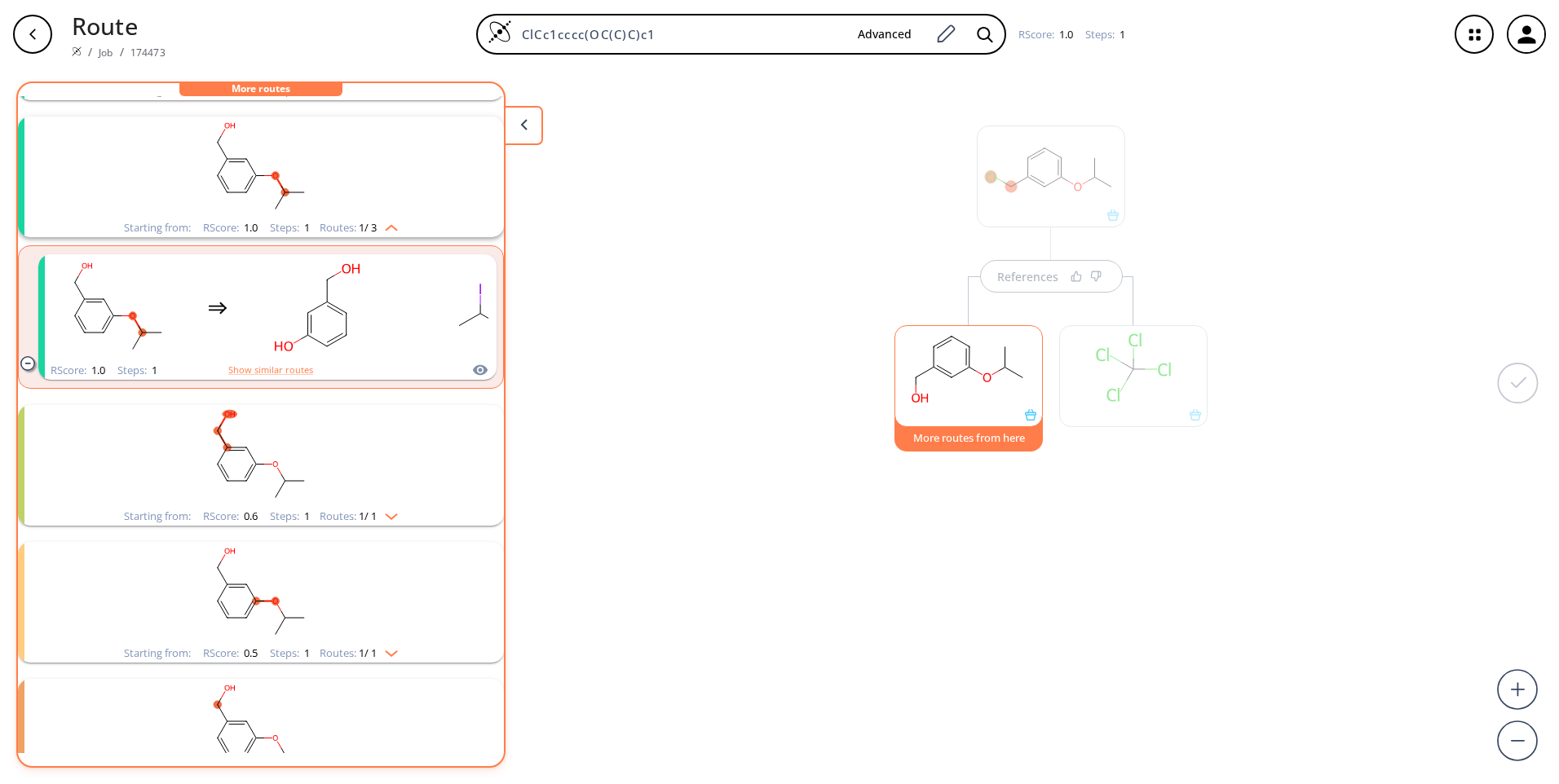
click at [354, 161] on rect "clusters" at bounding box center [261, 167] width 424 height 102
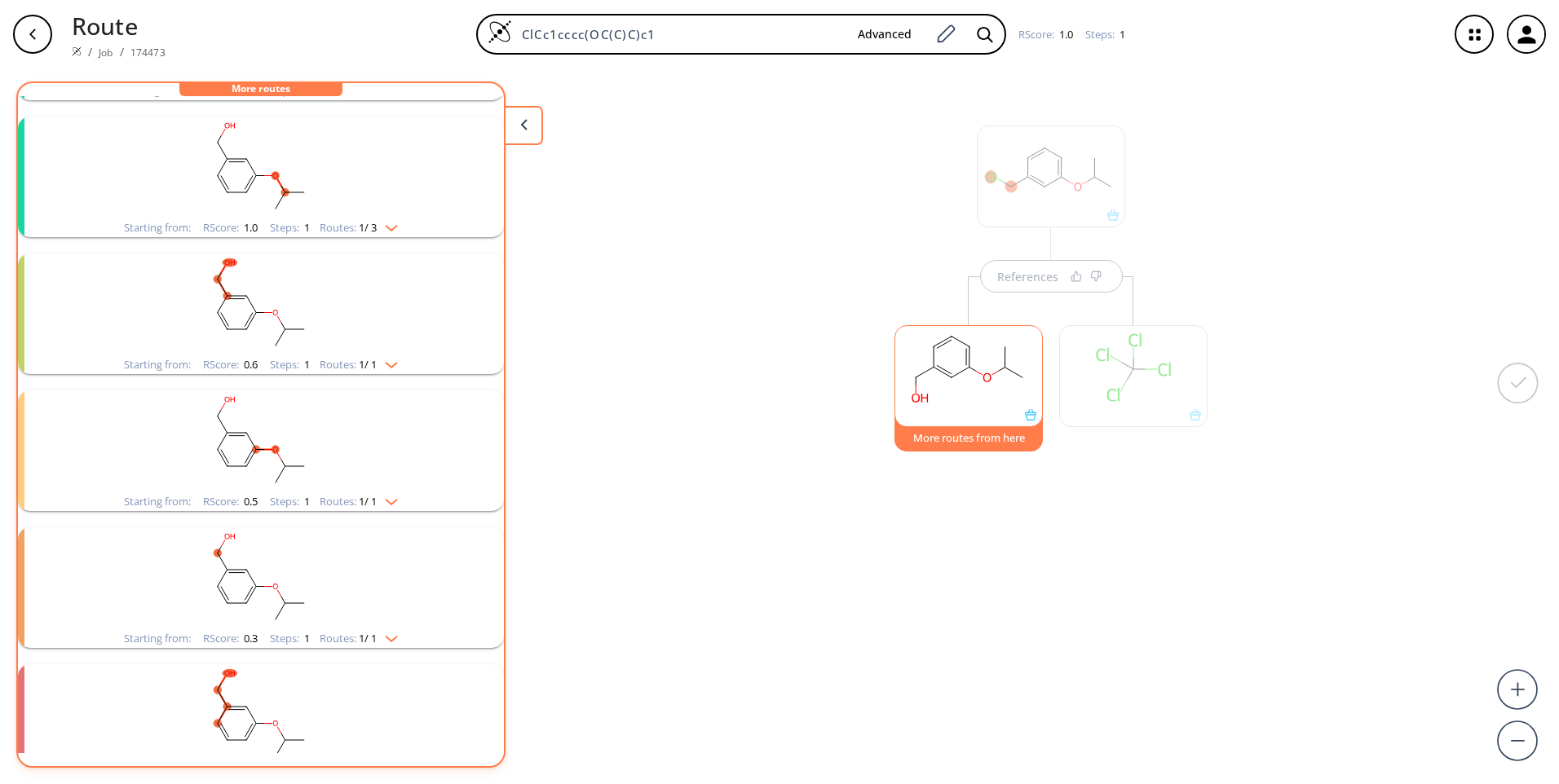
click at [354, 161] on rect "clusters" at bounding box center [261, 167] width 424 height 102
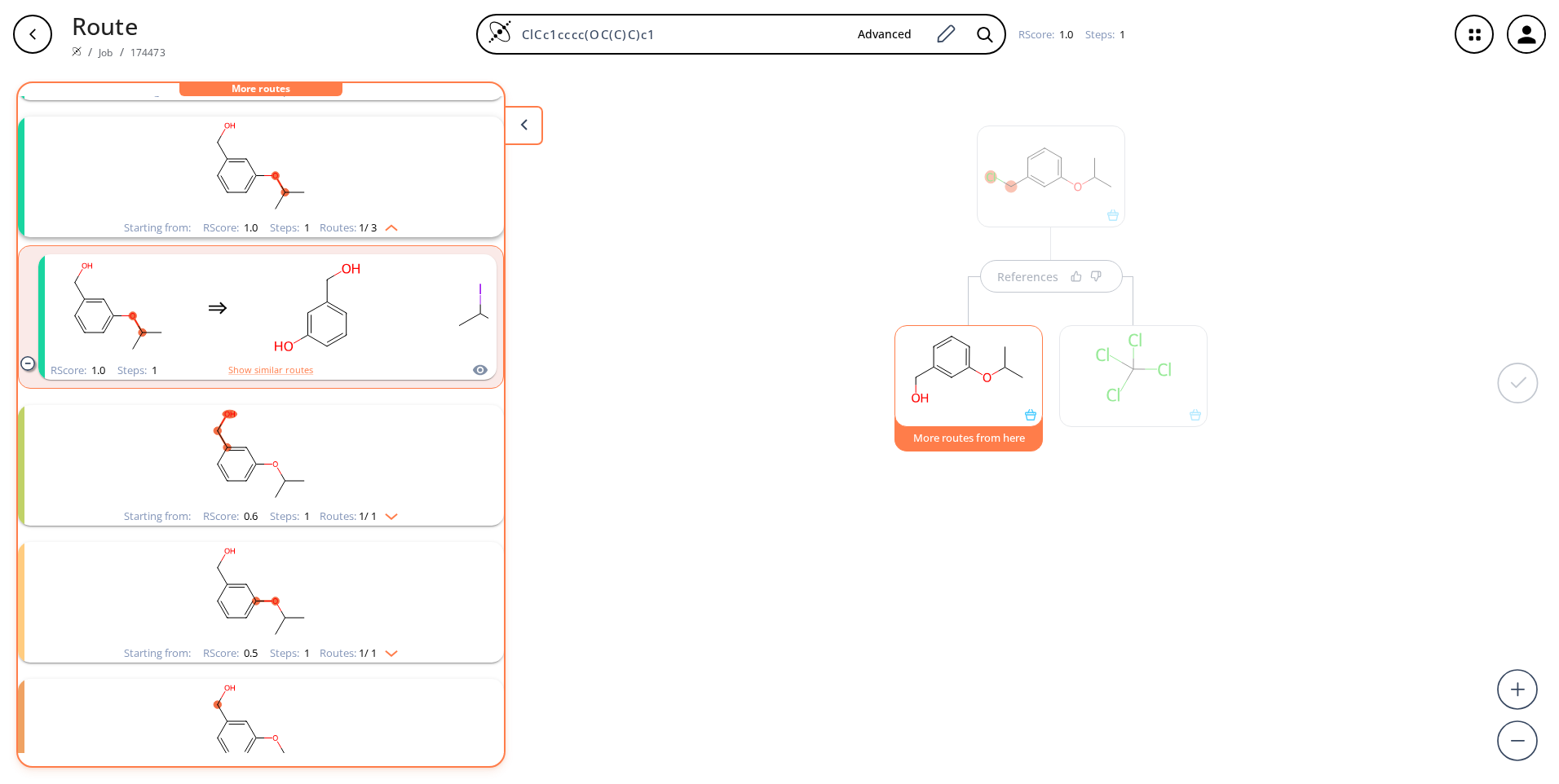
click at [319, 450] on rect "clusters" at bounding box center [261, 456] width 424 height 102
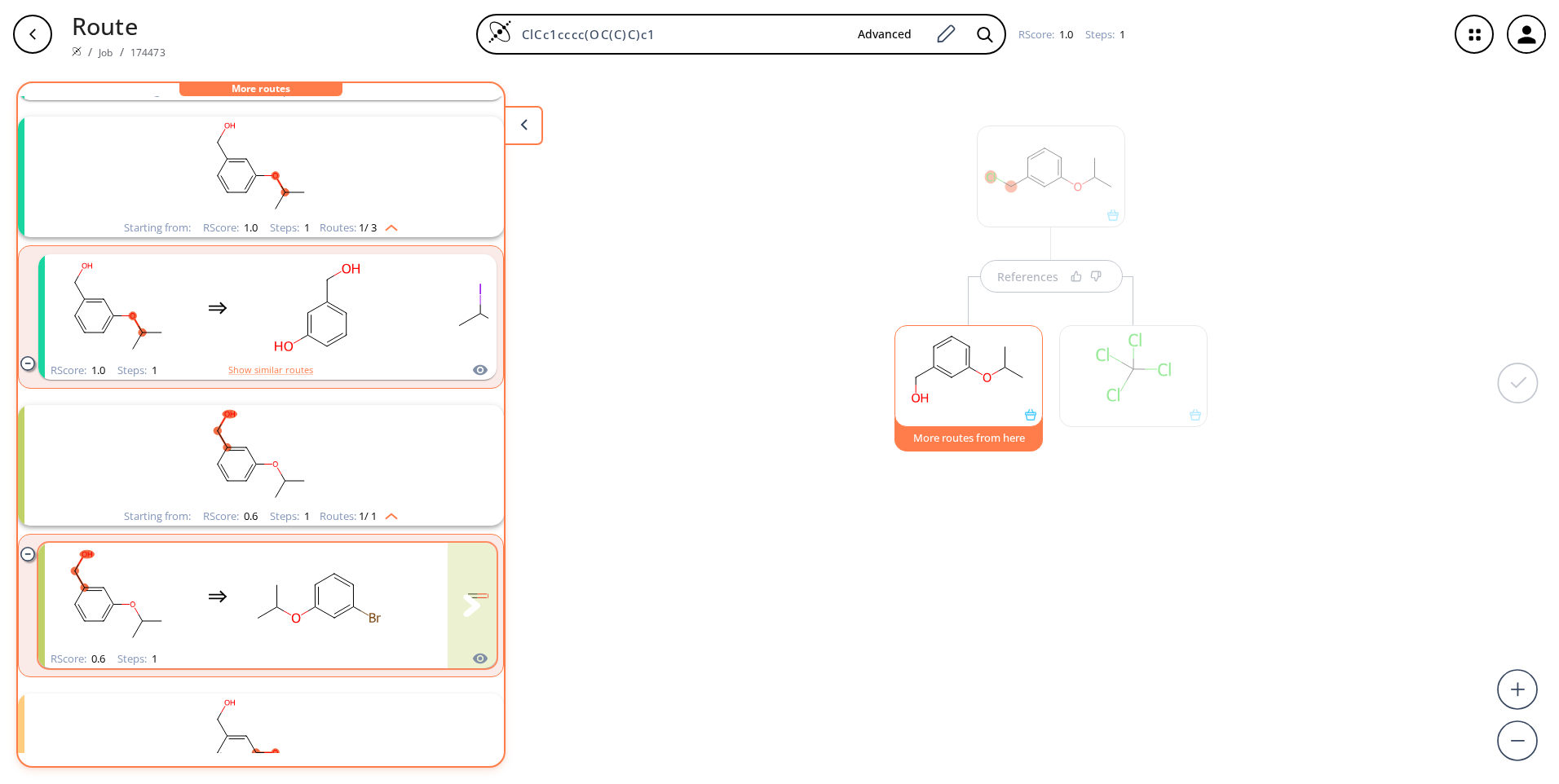
click at [391, 600] on div "clusters" at bounding box center [299, 596] width 509 height 107
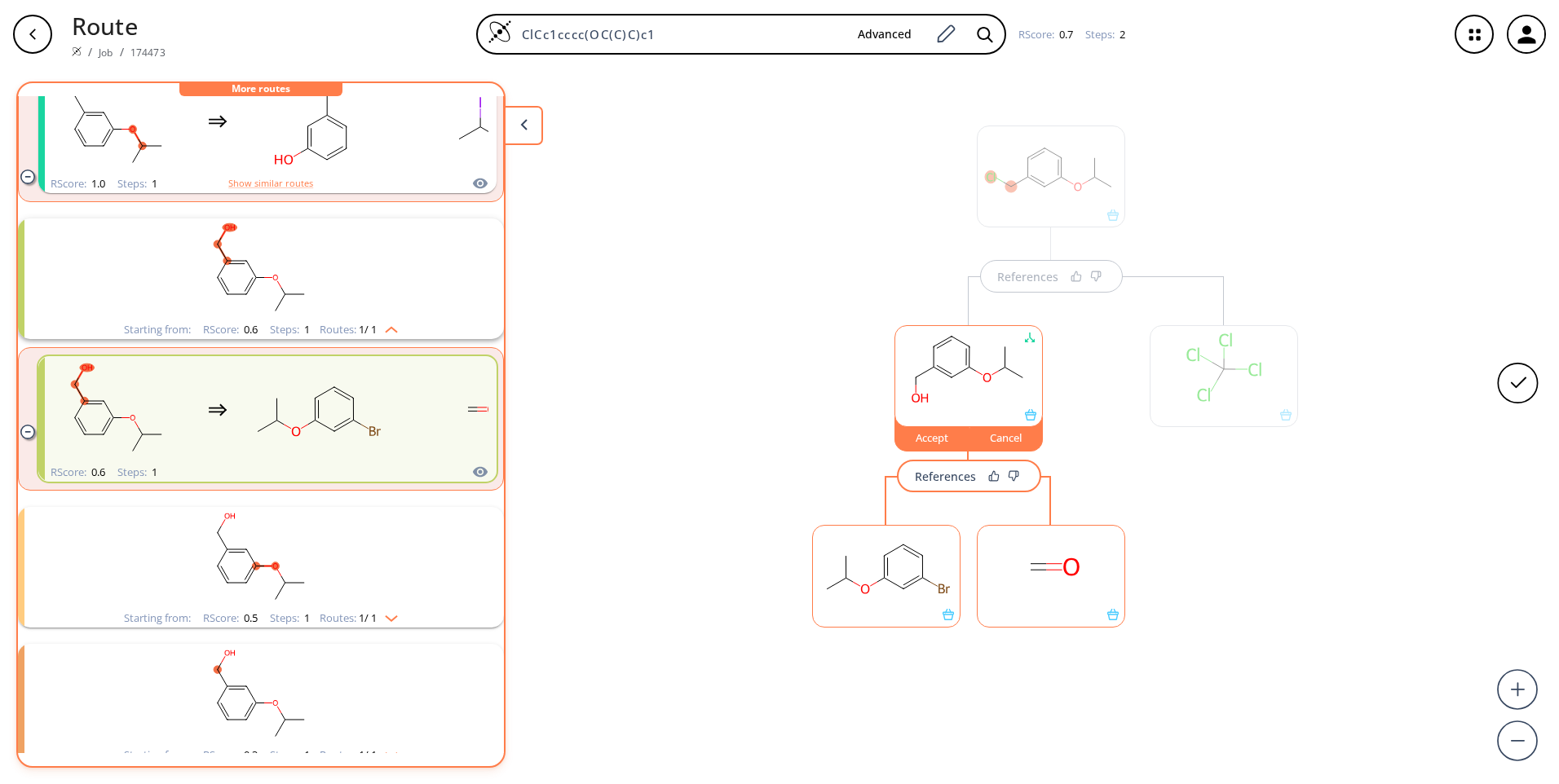
scroll to position [489, 0]
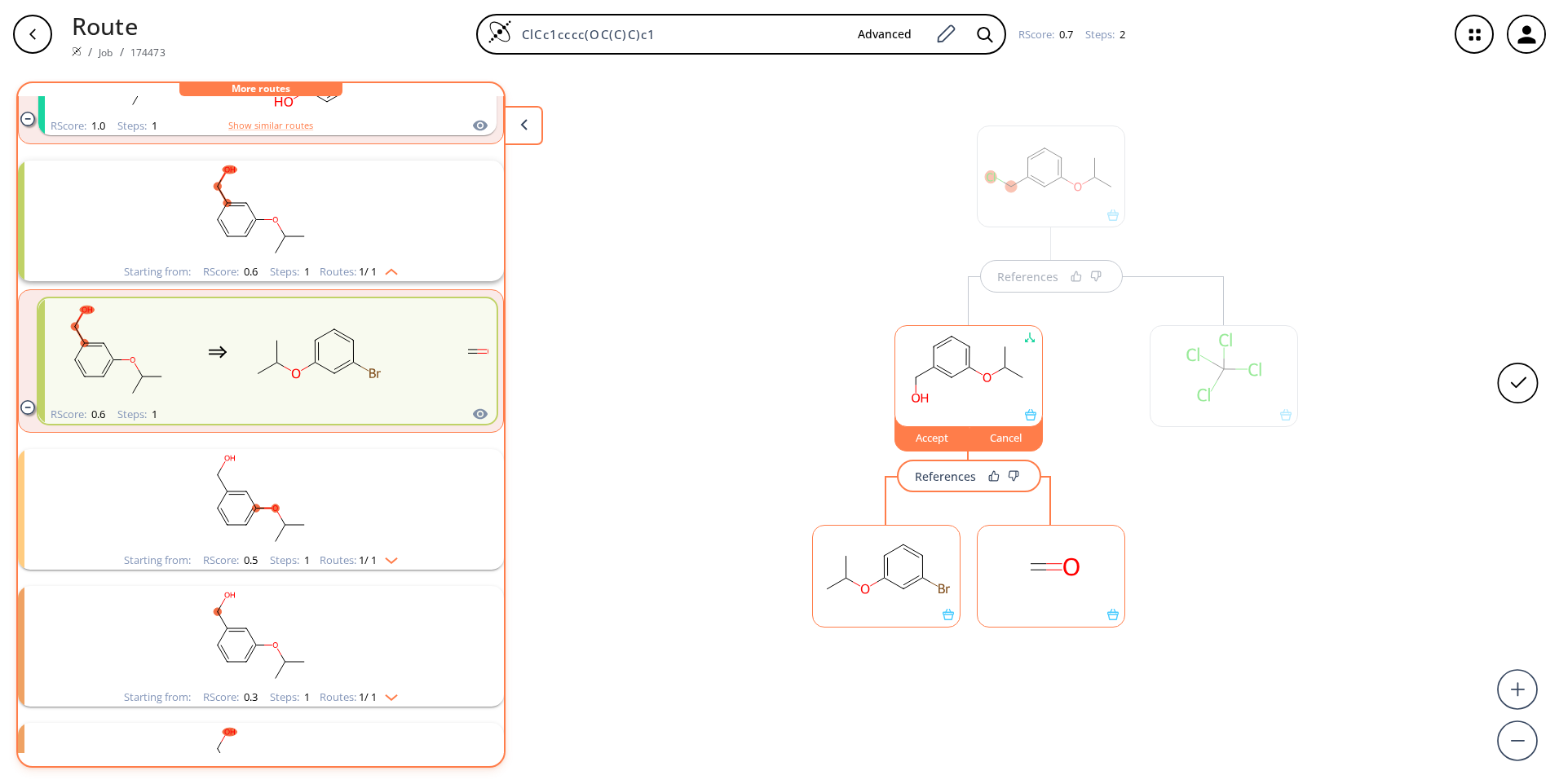
click at [337, 513] on rect "clusters" at bounding box center [261, 500] width 424 height 102
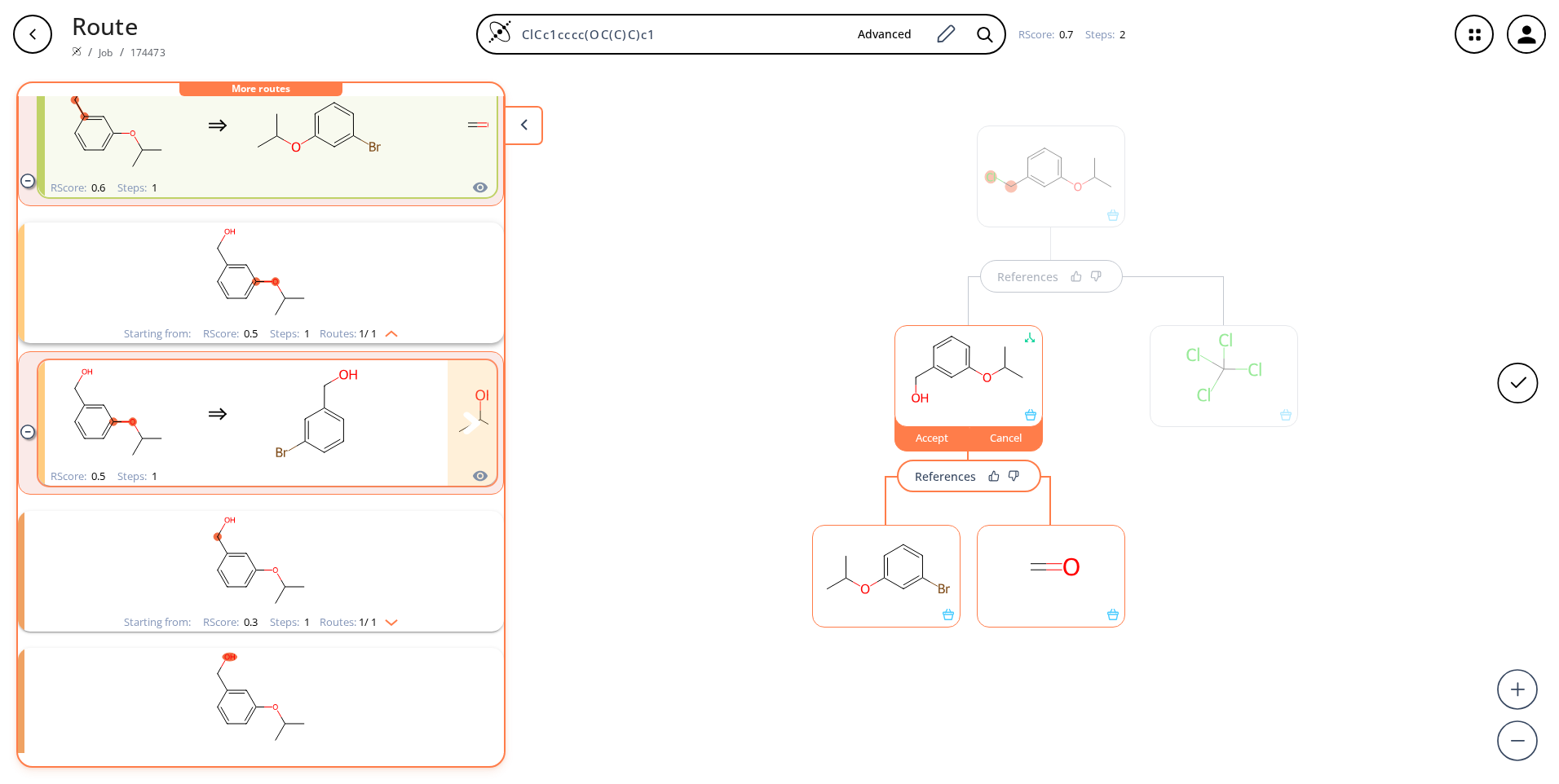
scroll to position [733, 0]
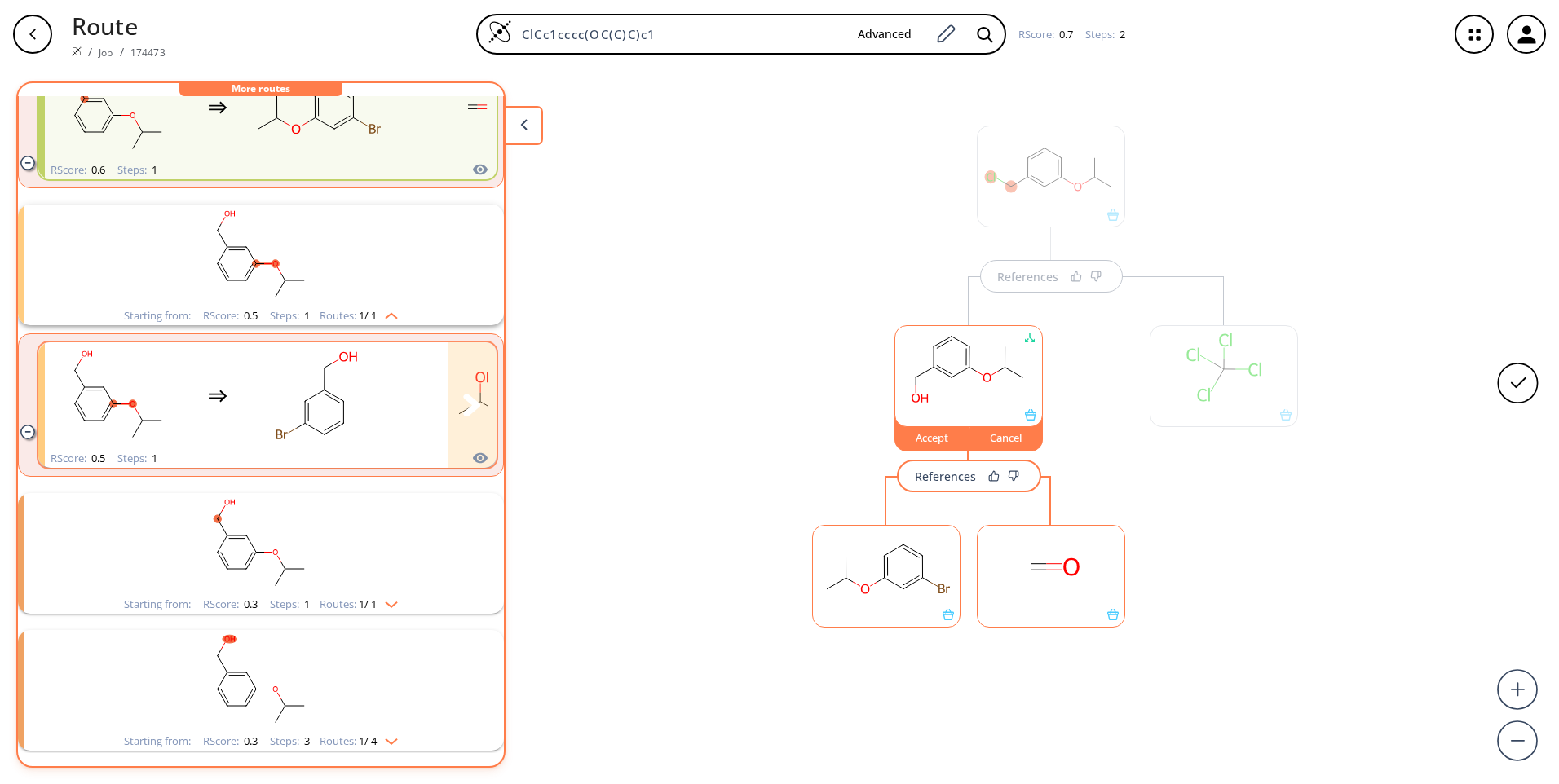
click at [409, 413] on rect "clusters" at bounding box center [480, 395] width 147 height 102
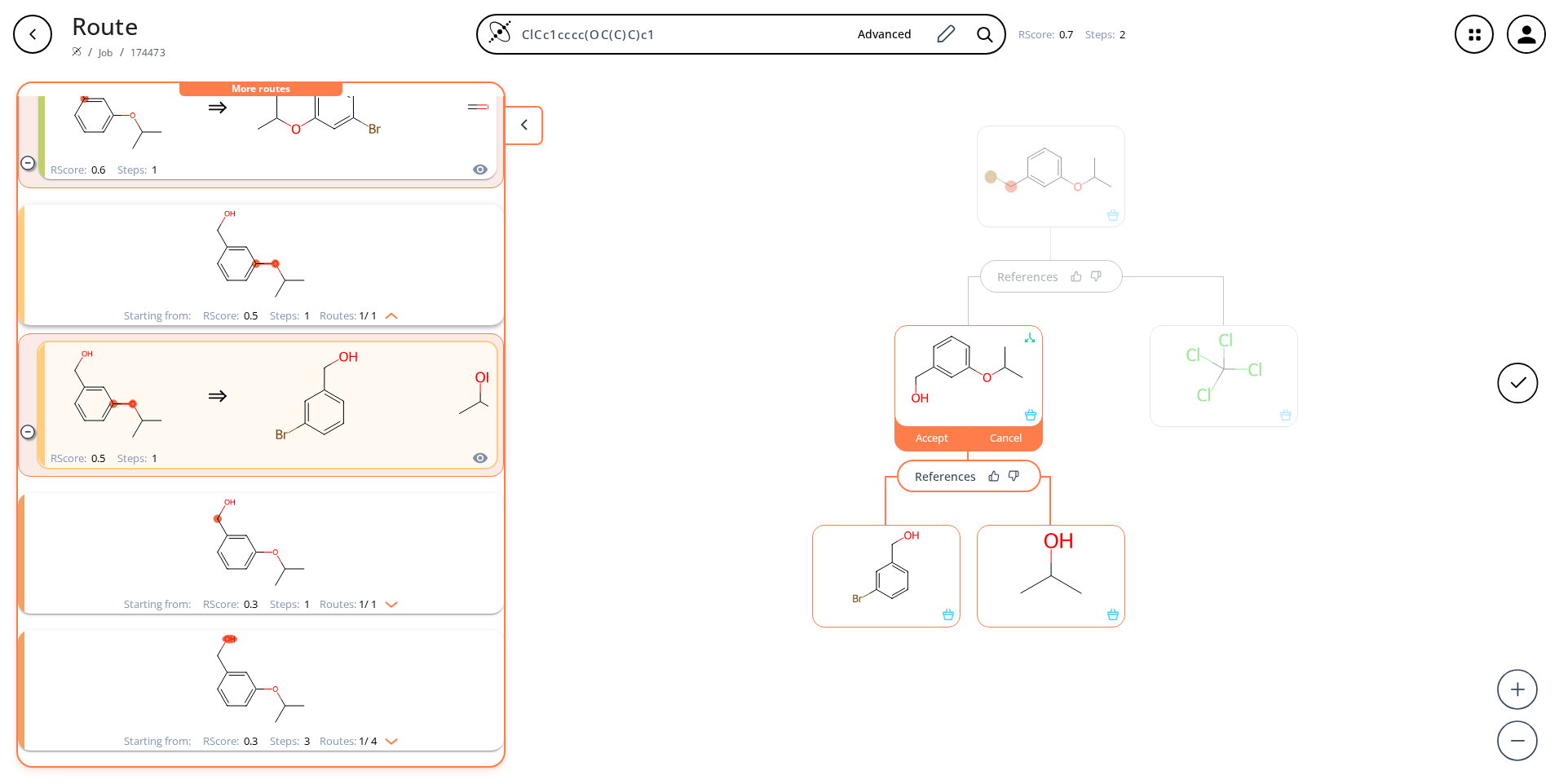
click at [374, 561] on rect "clusters" at bounding box center [261, 543] width 424 height 102
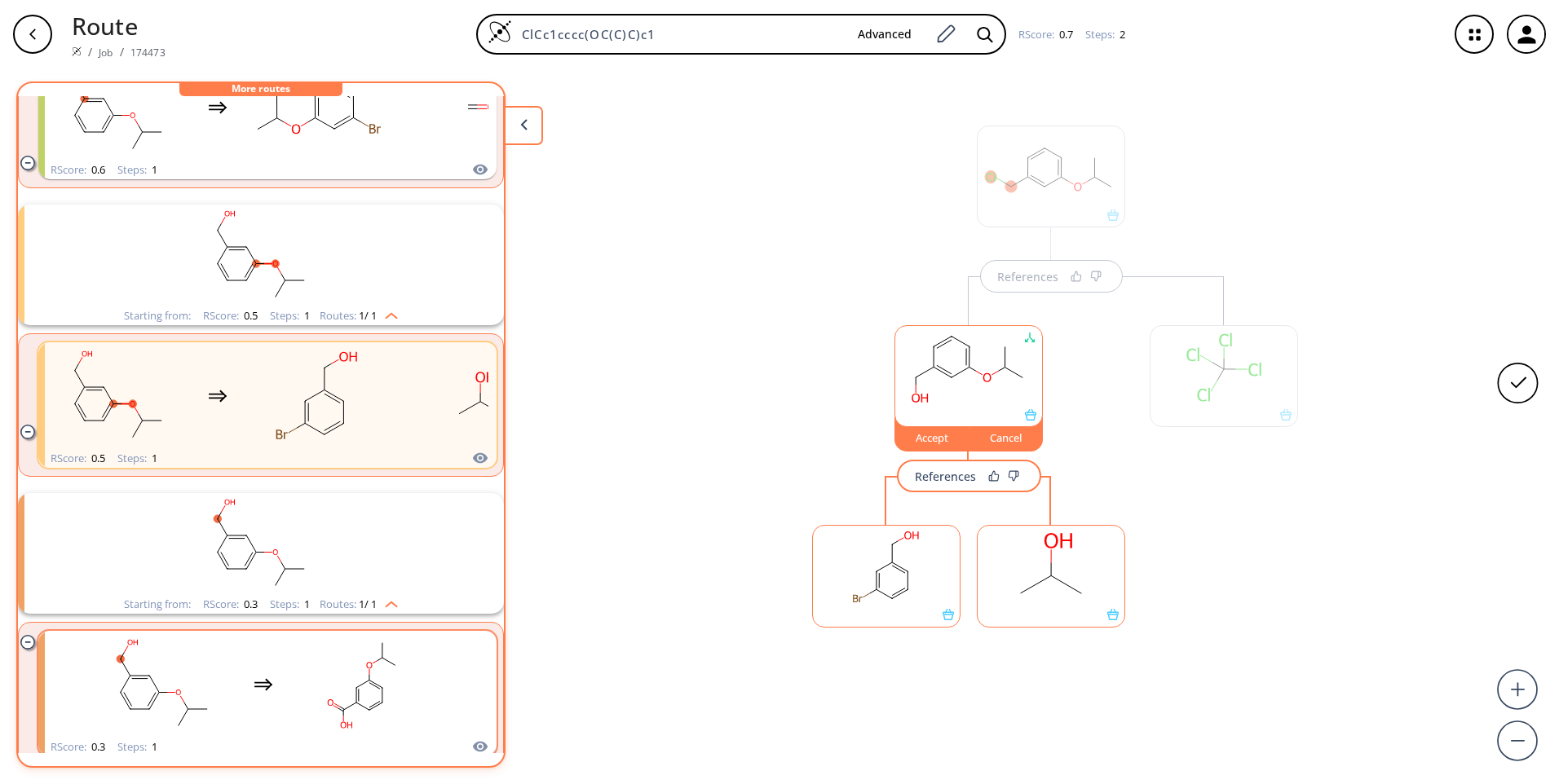
click at [269, 706] on div "clusters" at bounding box center [263, 685] width 346 height 107
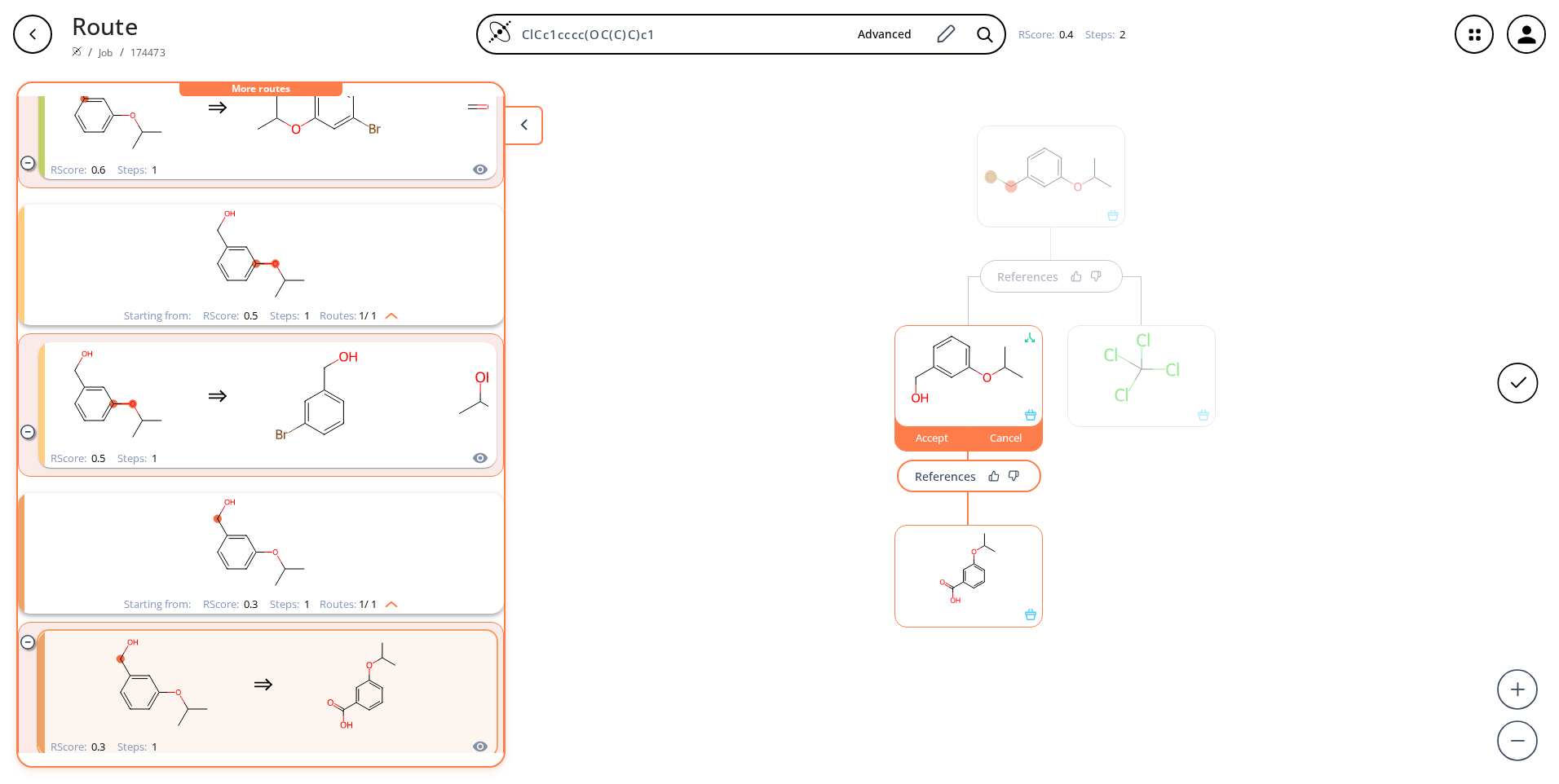
click at [955, 474] on div "References" at bounding box center [946, 477] width 62 height 11
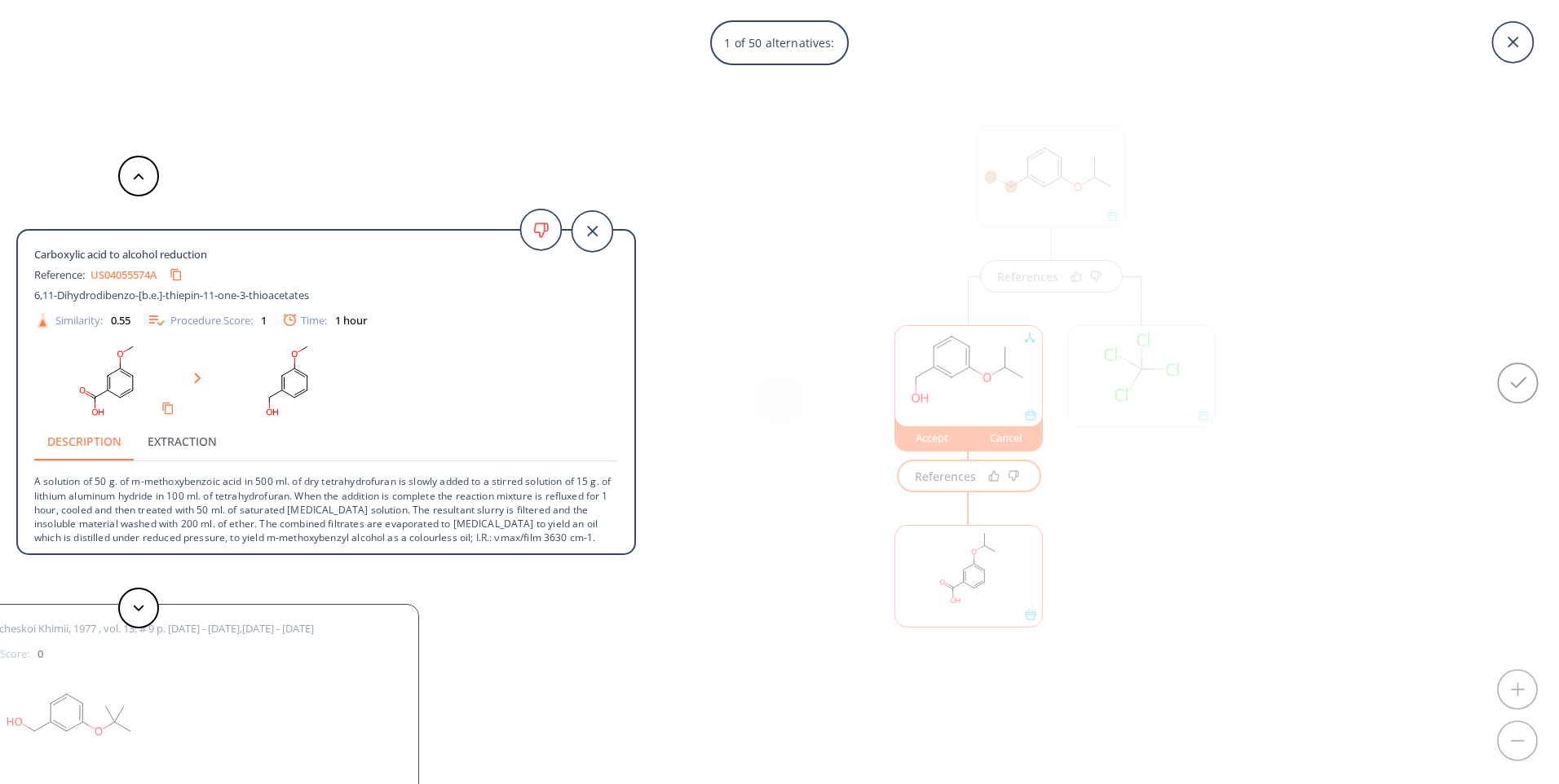
click at [120, 277] on link "US04055574A" at bounding box center [123, 275] width 66 height 11
